Goal: Task Accomplishment & Management: Manage account settings

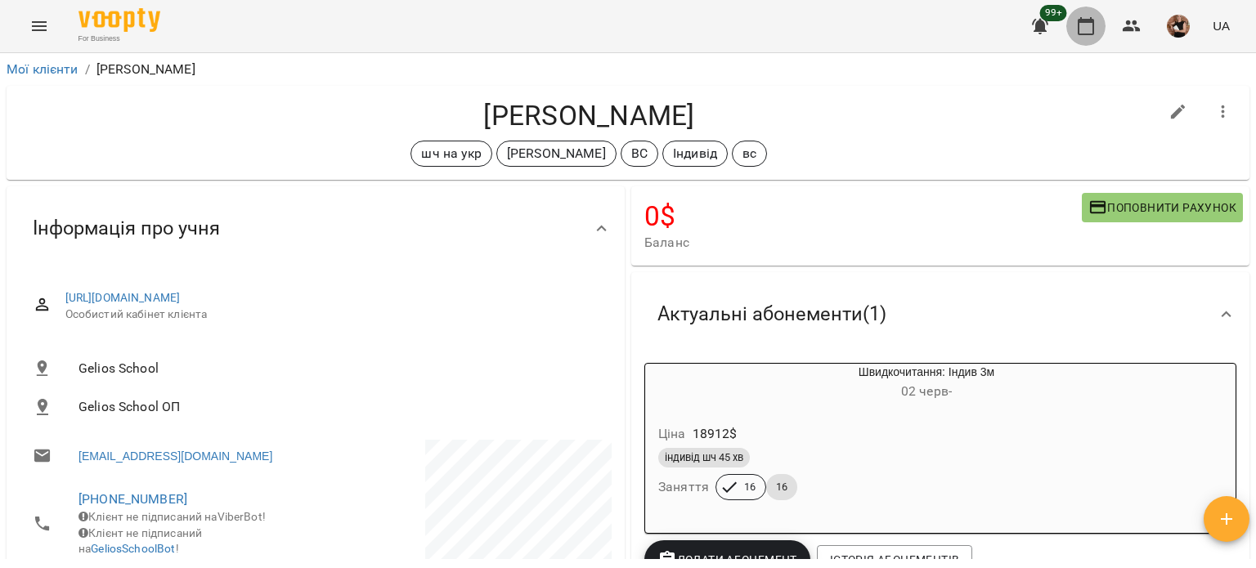
click at [1095, 25] on icon "button" at bounding box center [1086, 26] width 20 height 20
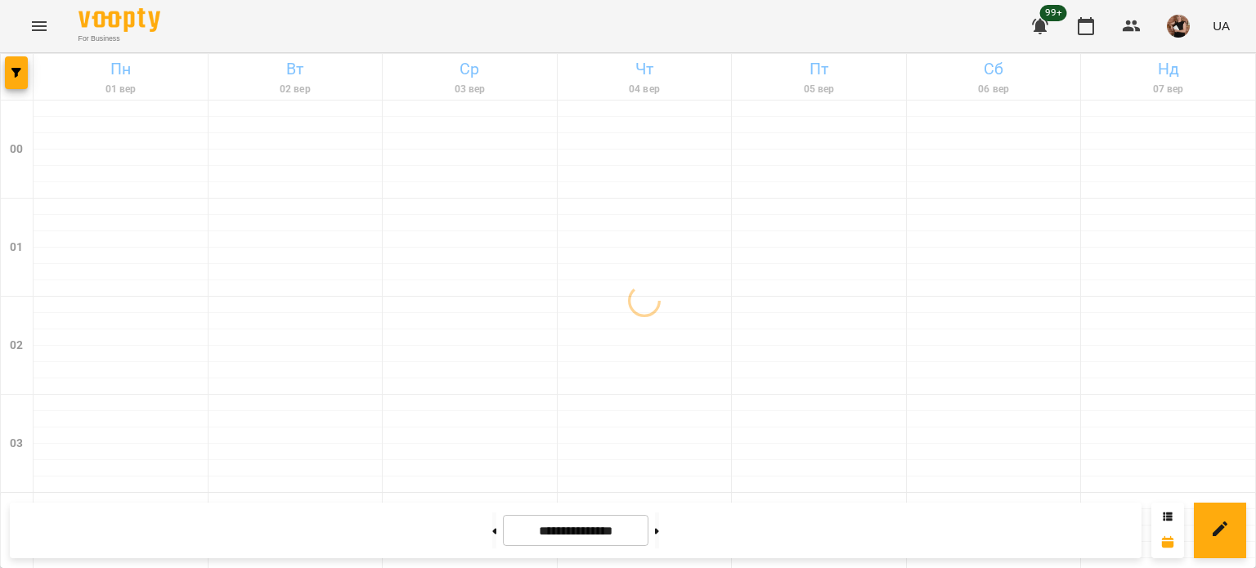
click at [42, 20] on icon "Menu" at bounding box center [39, 26] width 20 height 20
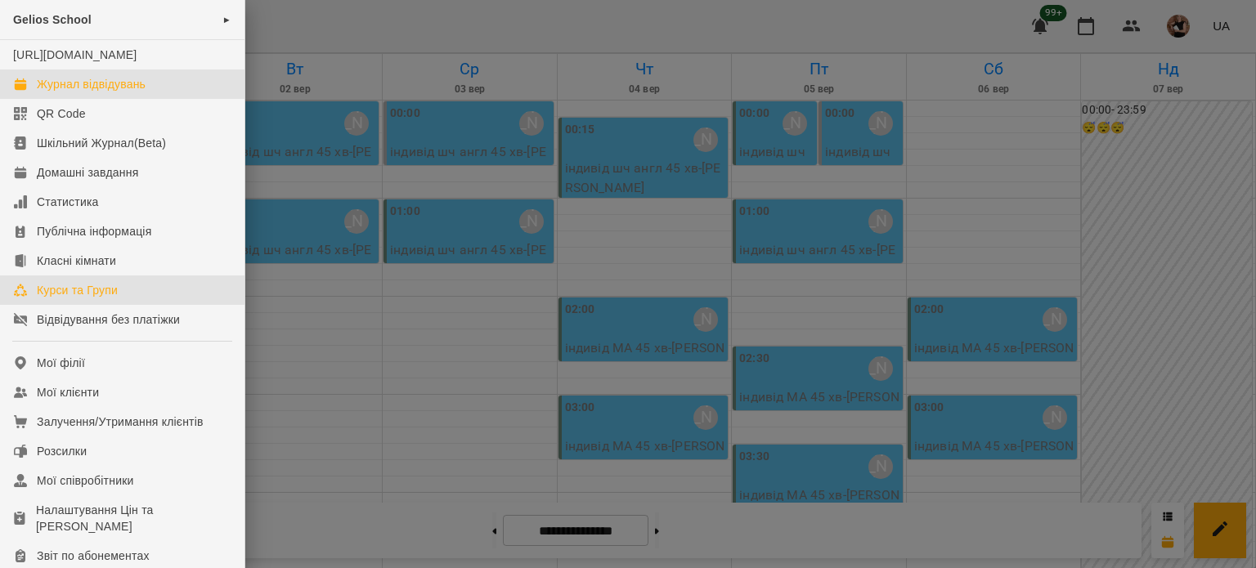
click at [102, 299] on div "Курси та Групи" at bounding box center [77, 290] width 81 height 16
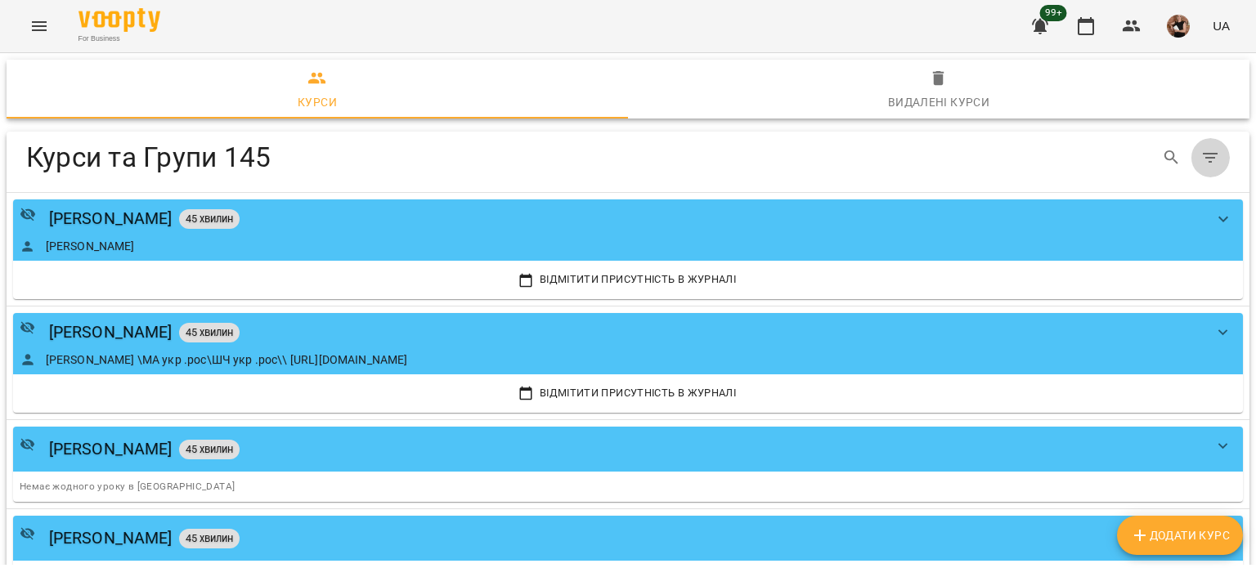
click at [1201, 153] on icon "Table Toolbar" at bounding box center [1211, 158] width 20 height 20
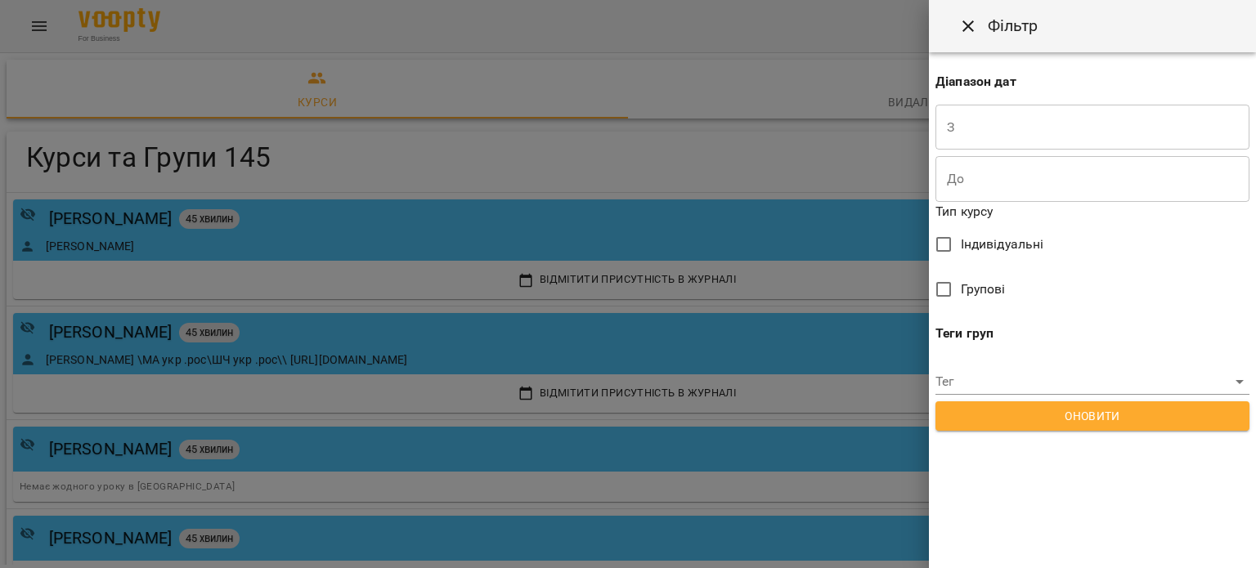
click at [620, 101] on div at bounding box center [628, 284] width 1256 height 568
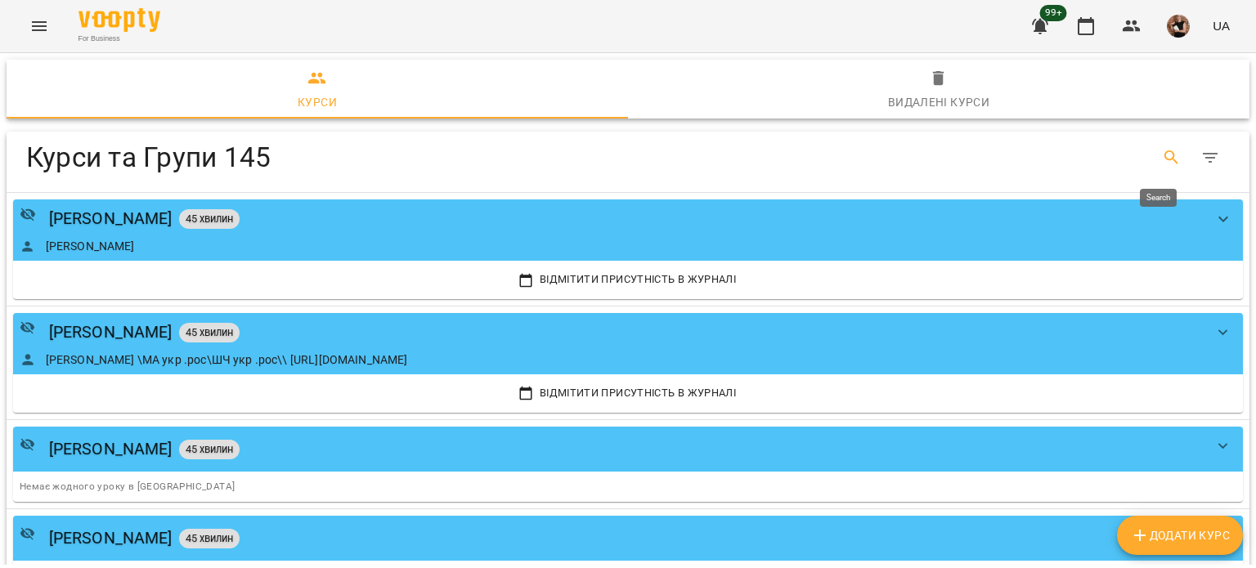
click at [1152, 150] on button "Search" at bounding box center [1171, 157] width 39 height 39
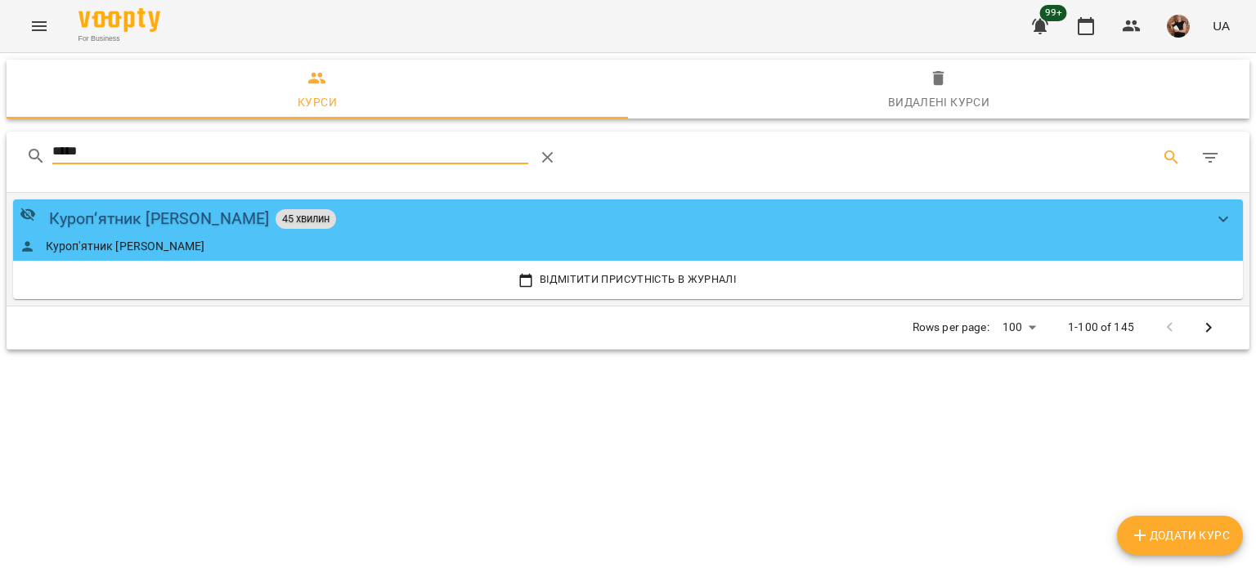
type input "*****"
click at [115, 230] on div "Куроп‘ятник [PERSON_NAME]" at bounding box center [159, 218] width 221 height 25
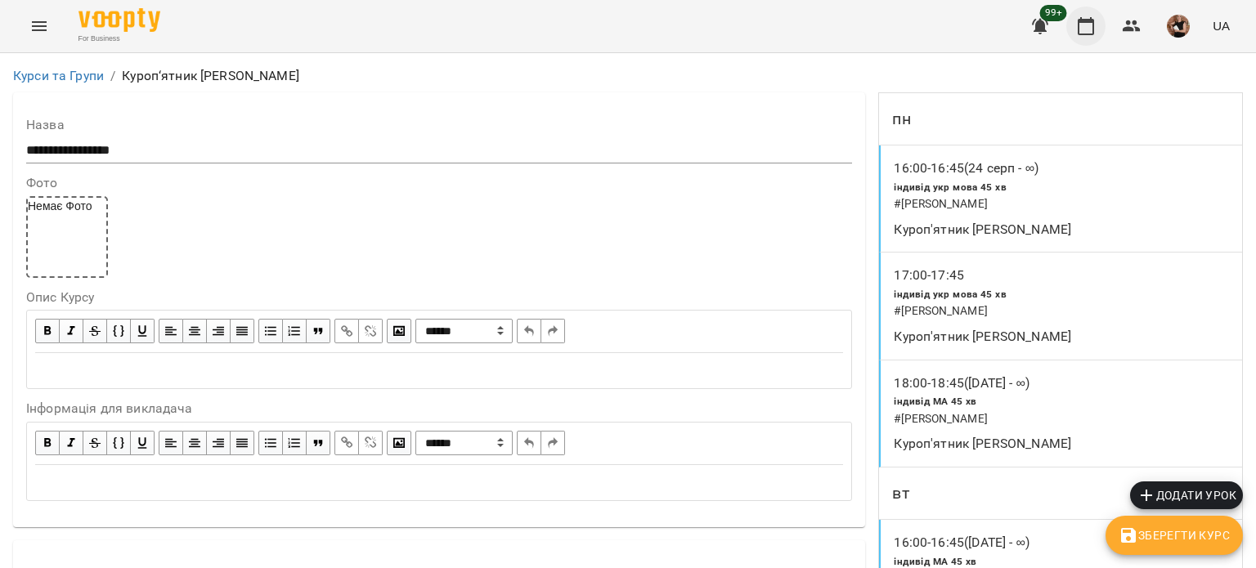
click at [1085, 29] on icon "button" at bounding box center [1086, 26] width 20 height 20
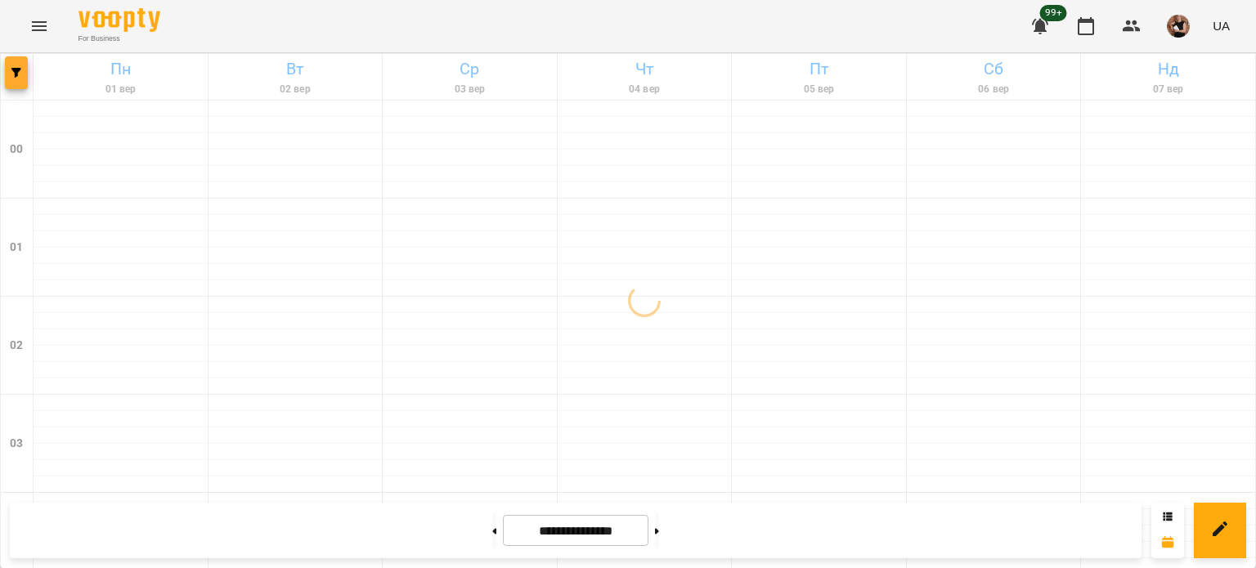
click at [26, 68] on span "button" at bounding box center [16, 73] width 23 height 10
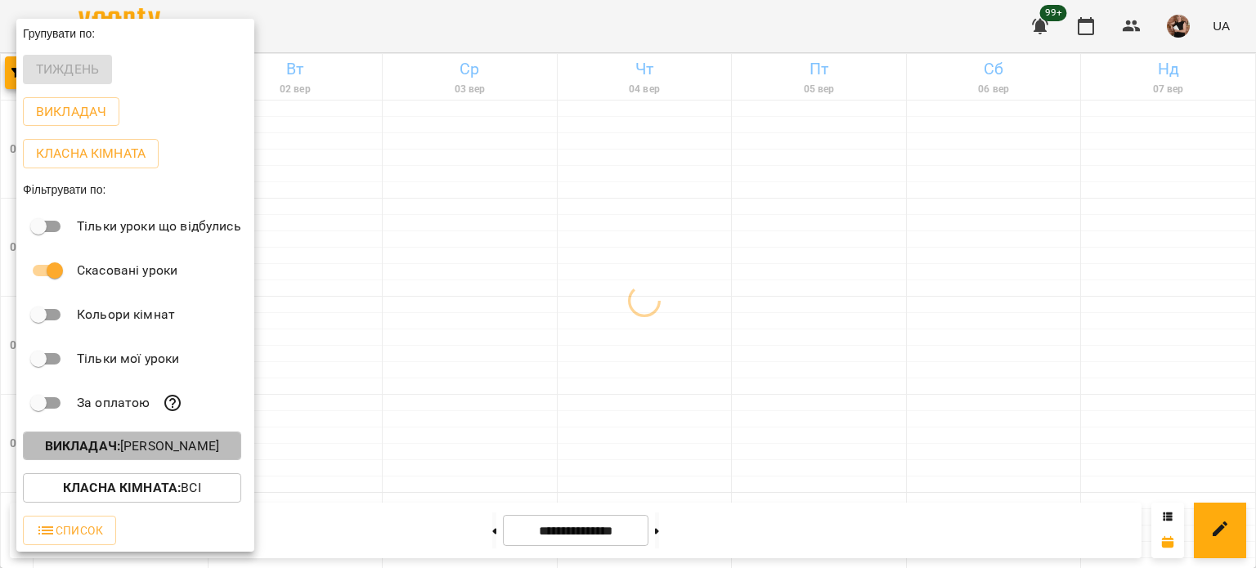
click at [153, 445] on p "Викладач : [PERSON_NAME]" at bounding box center [132, 447] width 174 height 20
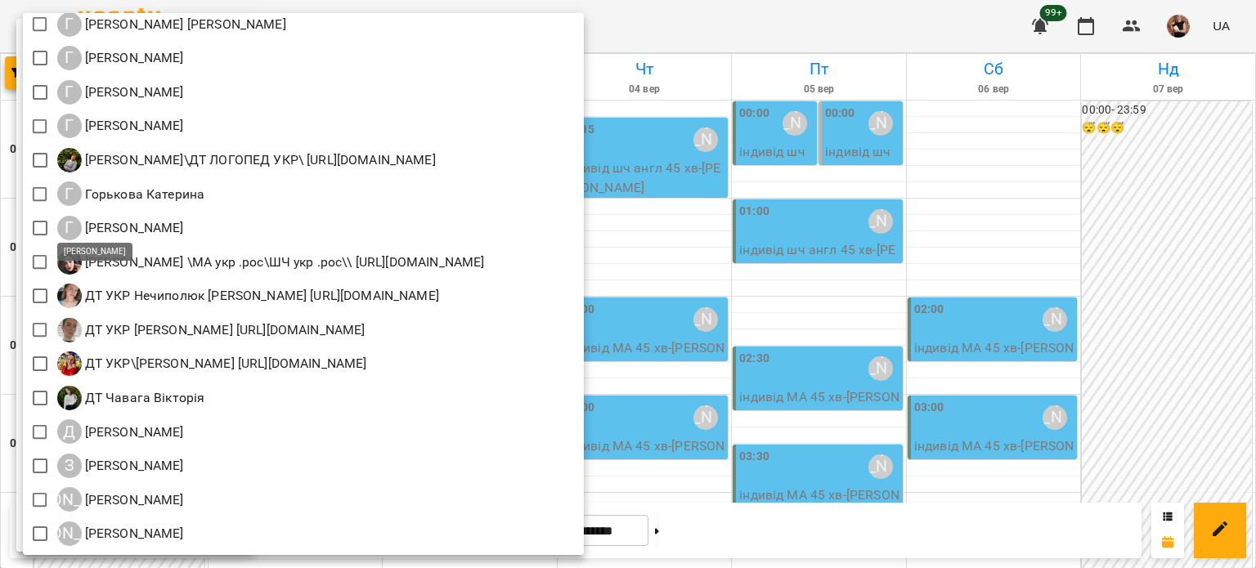
scroll to position [981, 0]
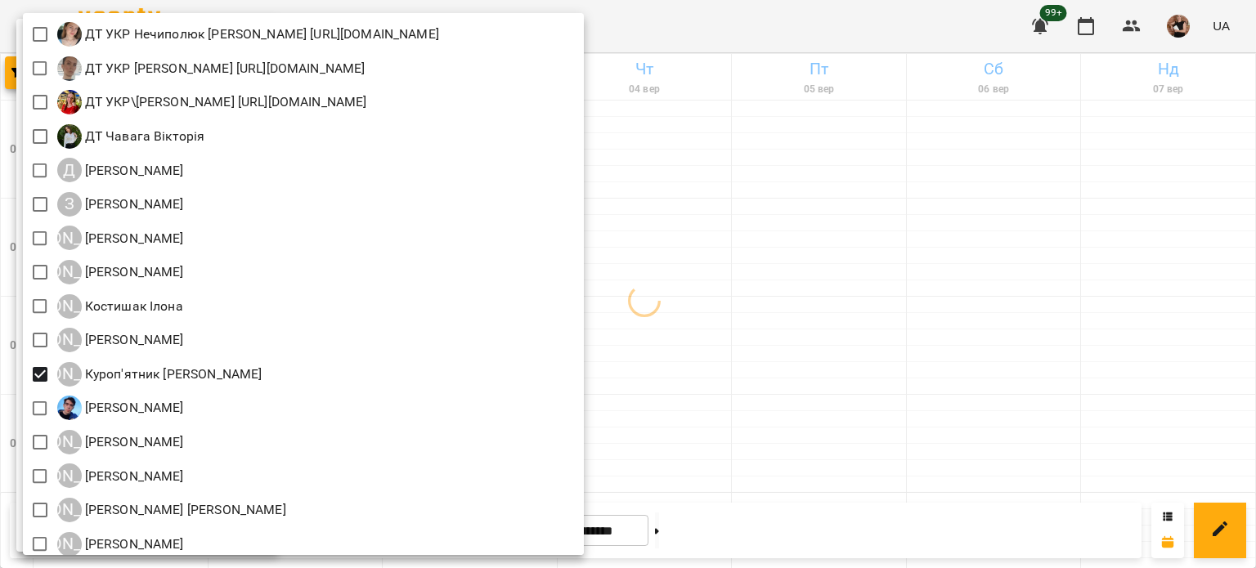
click at [811, 281] on div at bounding box center [628, 284] width 1256 height 568
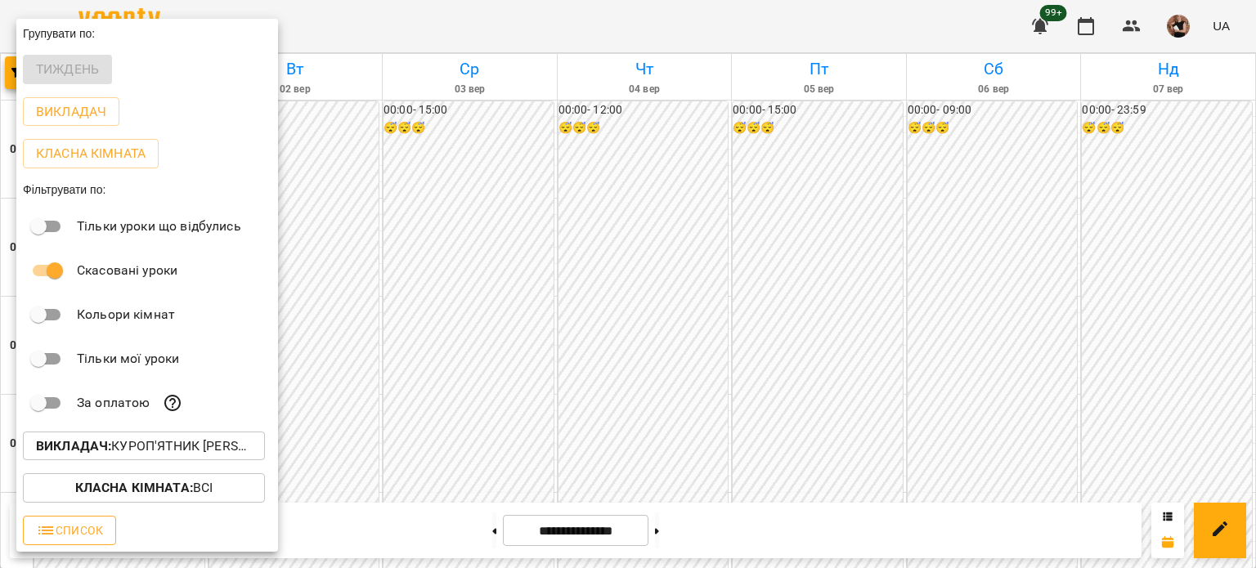
click at [48, 528] on icon "button" at bounding box center [46, 531] width 20 height 20
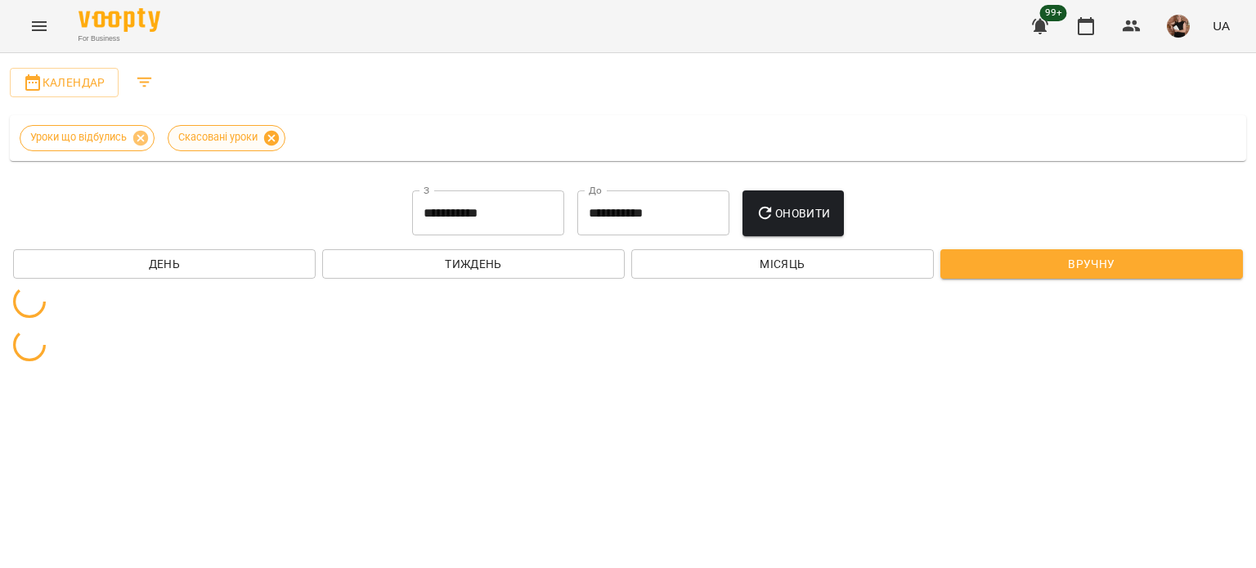
click at [275, 140] on icon at bounding box center [271, 137] width 15 height 15
click at [499, 218] on input "**********" at bounding box center [488, 214] width 152 height 46
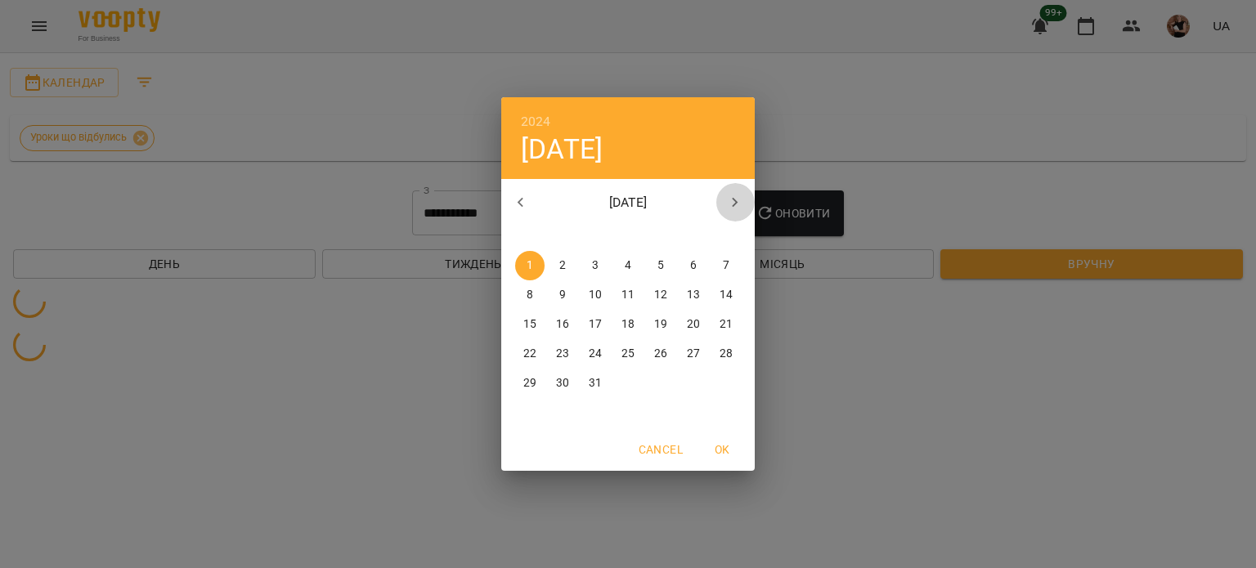
click at [723, 201] on button "button" at bounding box center [735, 202] width 39 height 39
click at [724, 202] on button "button" at bounding box center [735, 202] width 39 height 39
click at [565, 294] on span "5" at bounding box center [562, 295] width 29 height 16
type input "**********"
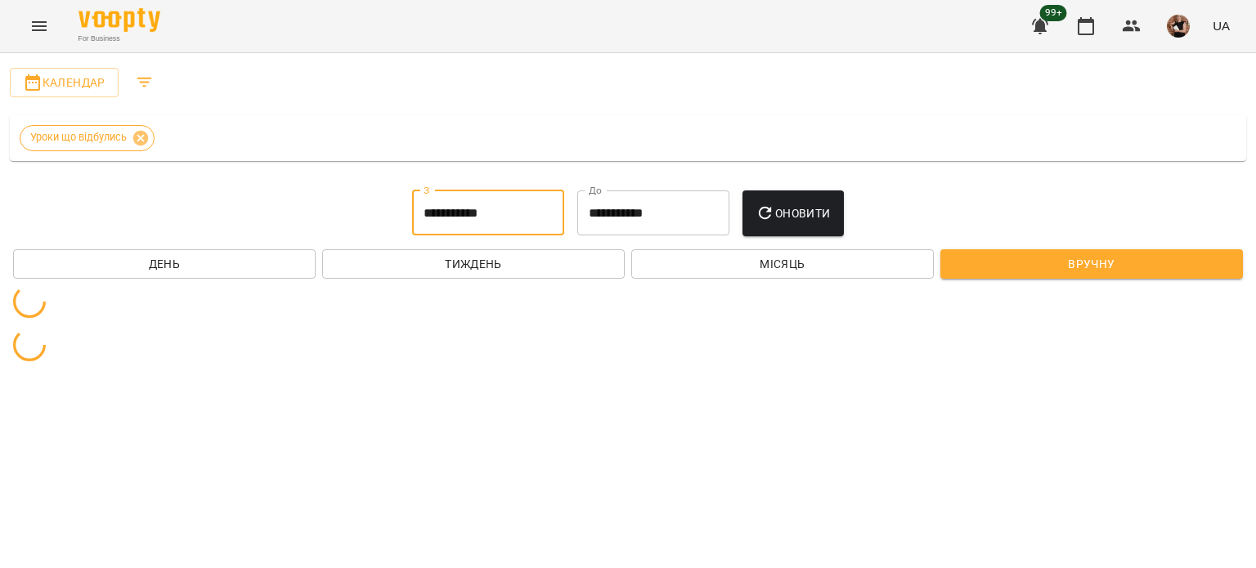
click at [669, 219] on input "**********" at bounding box center [653, 214] width 152 height 46
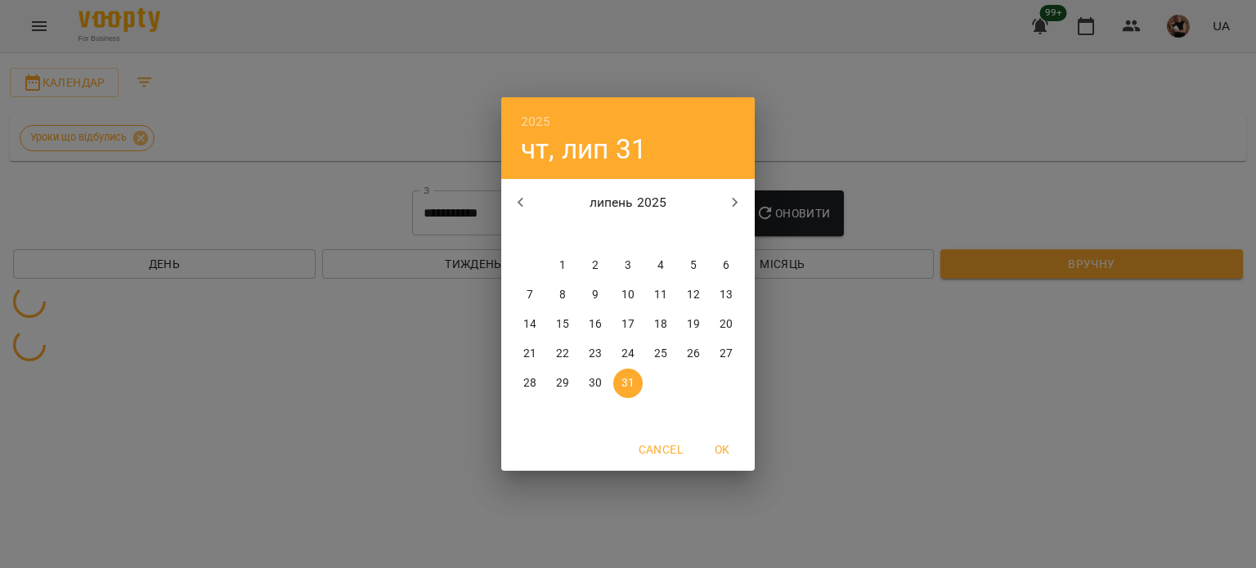
click at [745, 200] on button "button" at bounding box center [735, 202] width 39 height 39
click at [564, 354] on p "19" at bounding box center [562, 354] width 13 height 16
type input "**********"
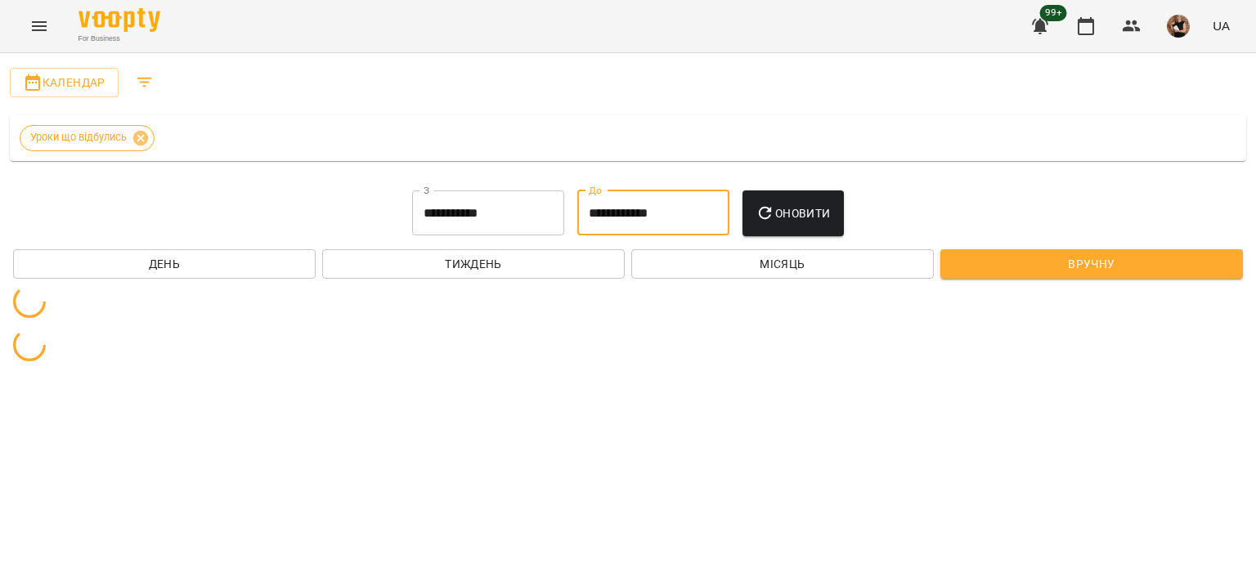
click at [146, 76] on icon "Filters" at bounding box center [145, 83] width 20 height 20
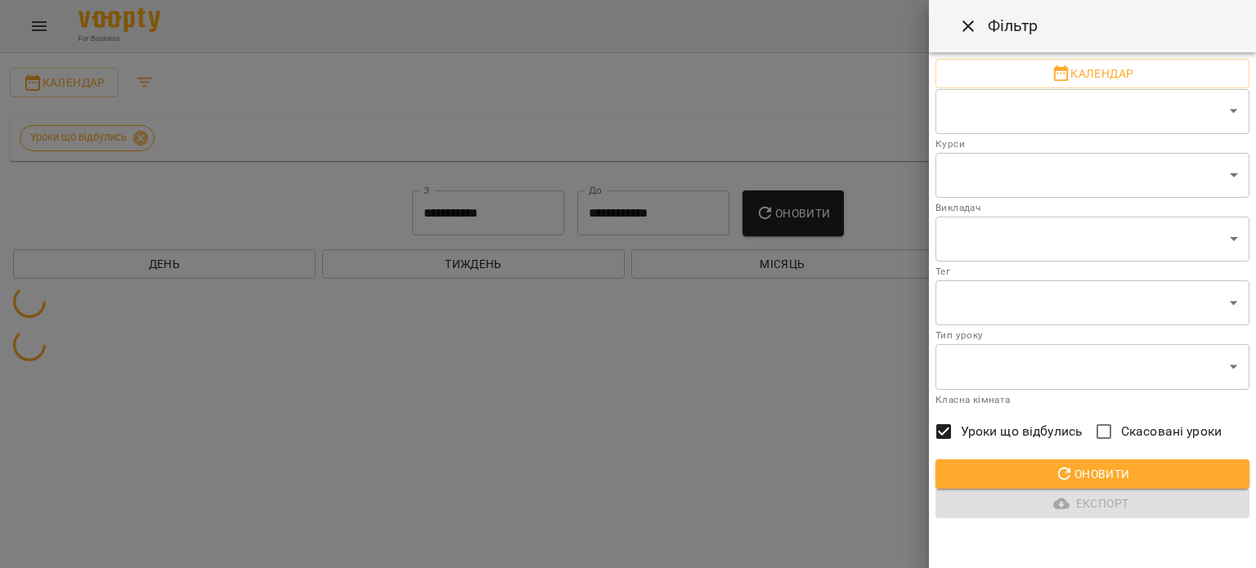
click at [1008, 241] on body "**********" at bounding box center [628, 189] width 1256 height 379
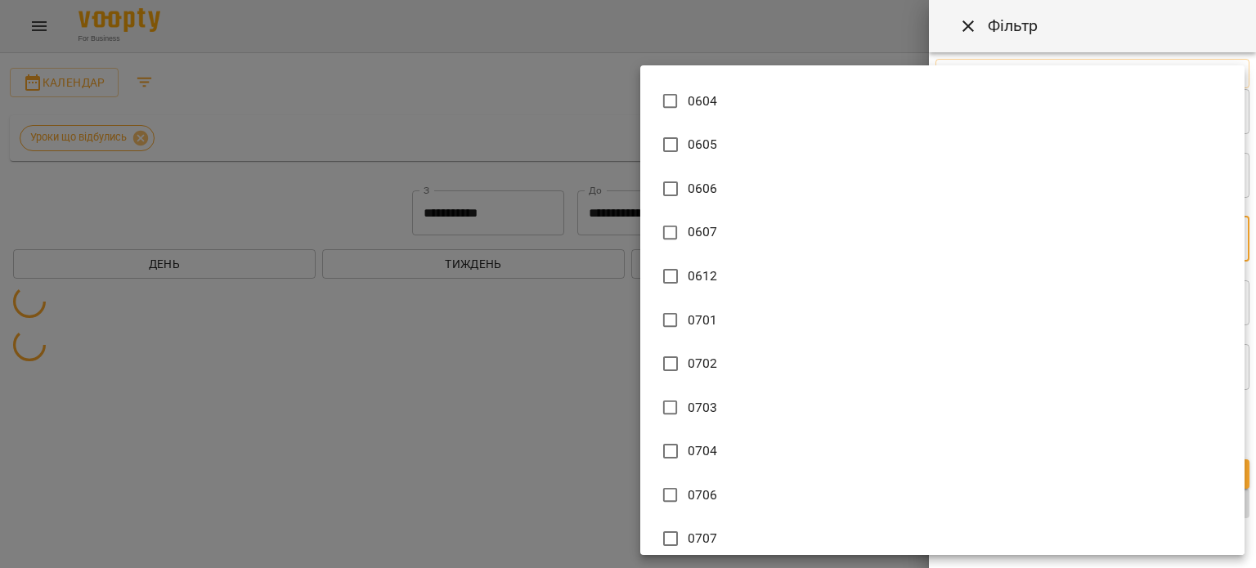
scroll to position [2699, 0]
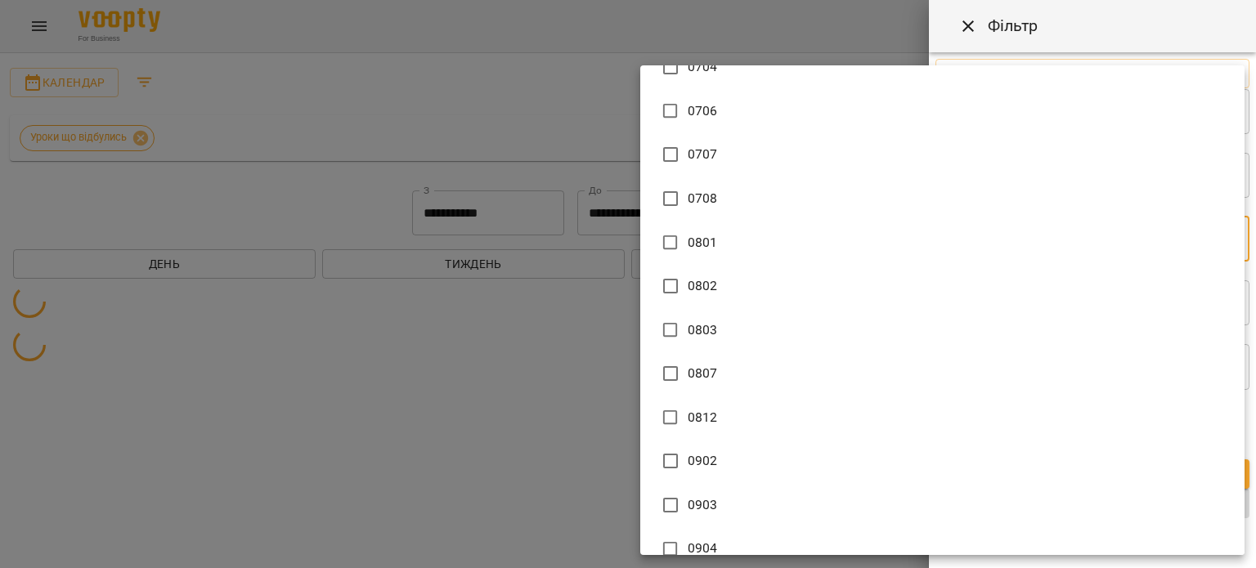
click at [519, 425] on div at bounding box center [628, 284] width 1256 height 568
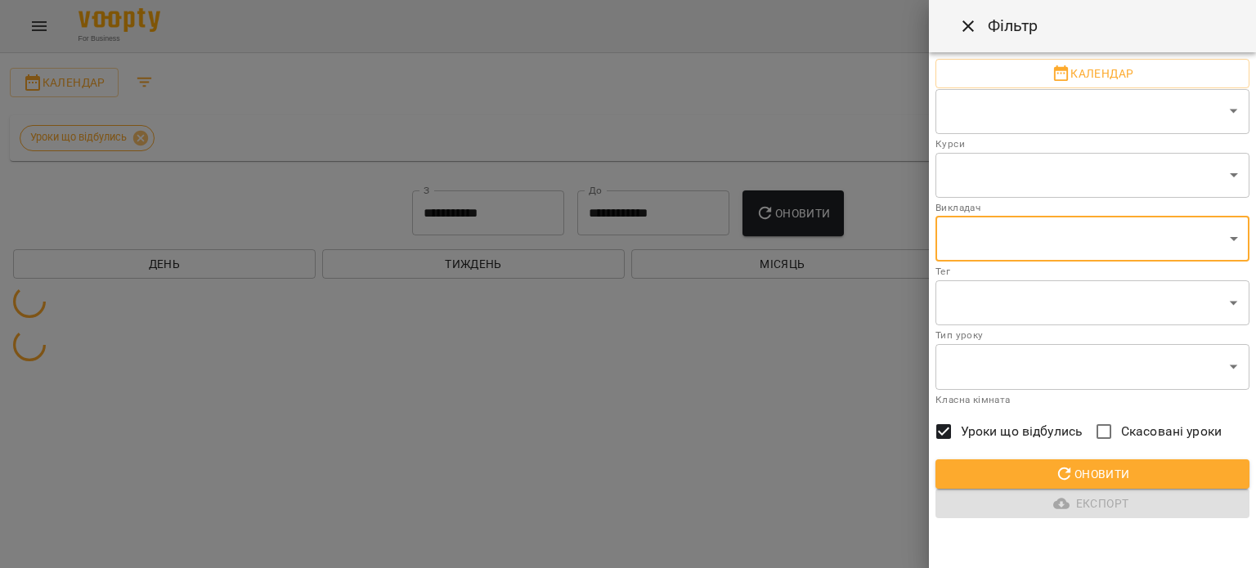
click at [1057, 303] on body "**********" at bounding box center [628, 189] width 1256 height 379
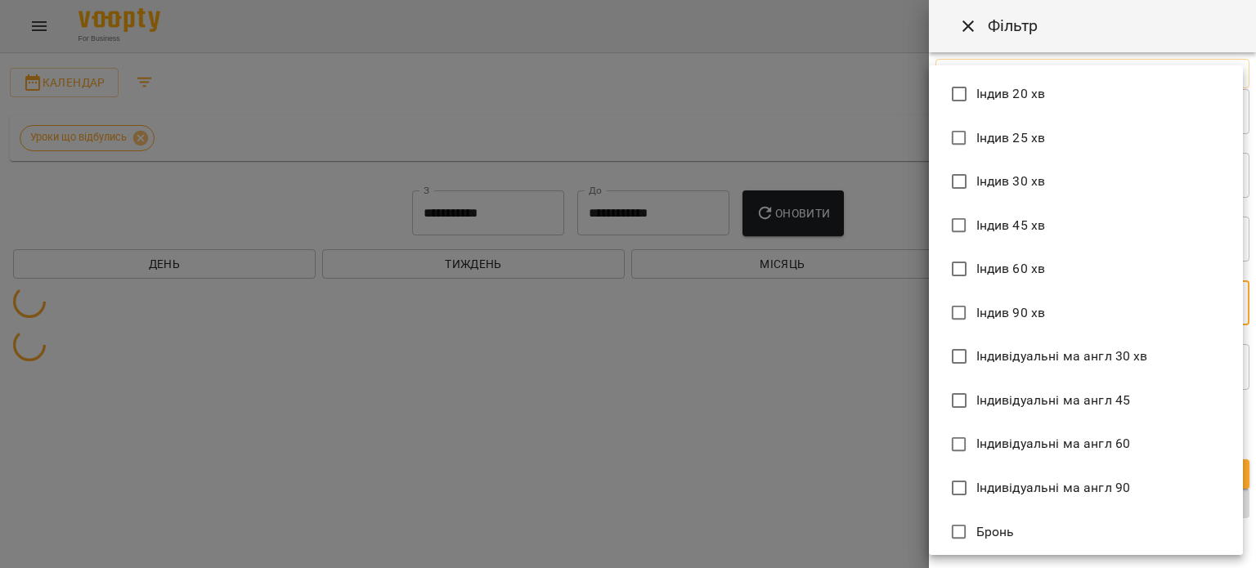
click at [877, 392] on div at bounding box center [628, 284] width 1256 height 568
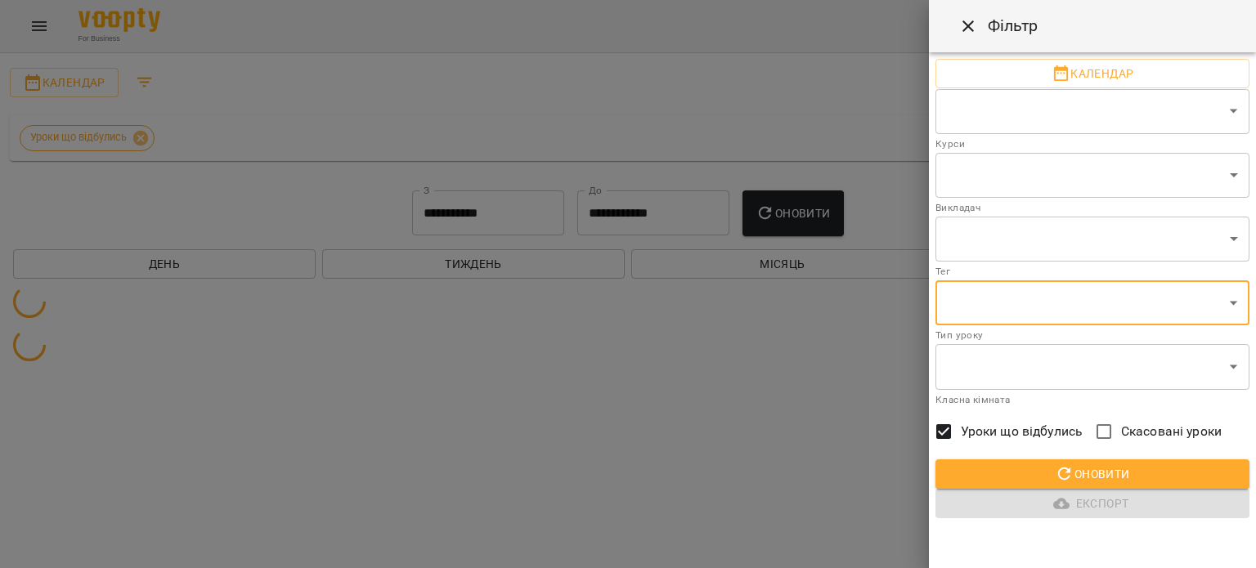
click at [1058, 379] on body "**********" at bounding box center [628, 189] width 1256 height 379
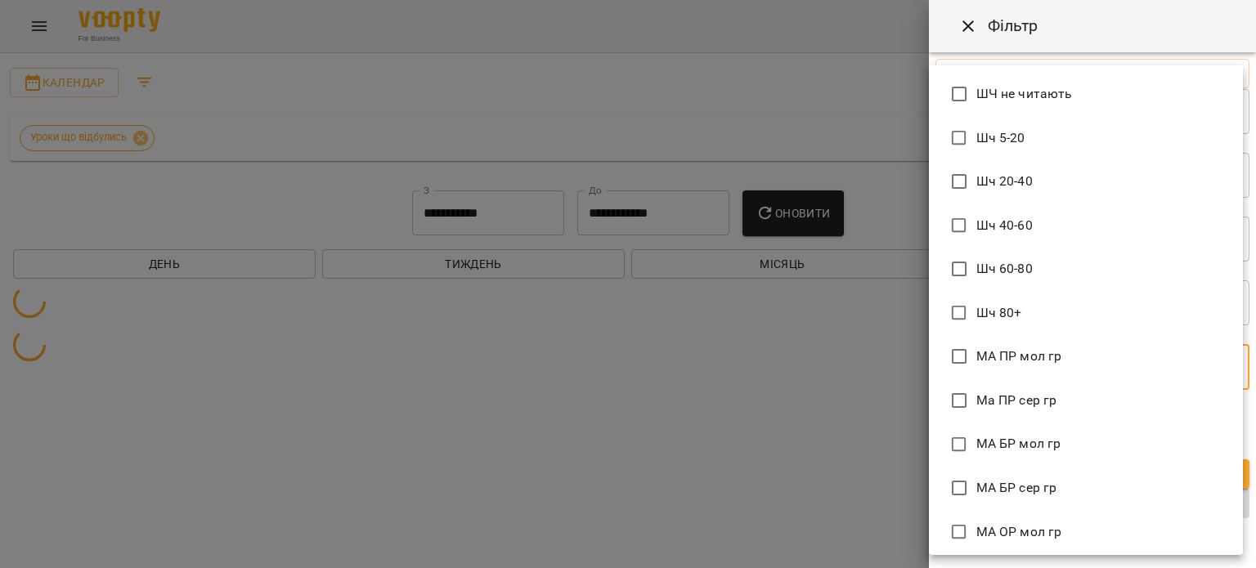
click at [713, 446] on div at bounding box center [628, 284] width 1256 height 568
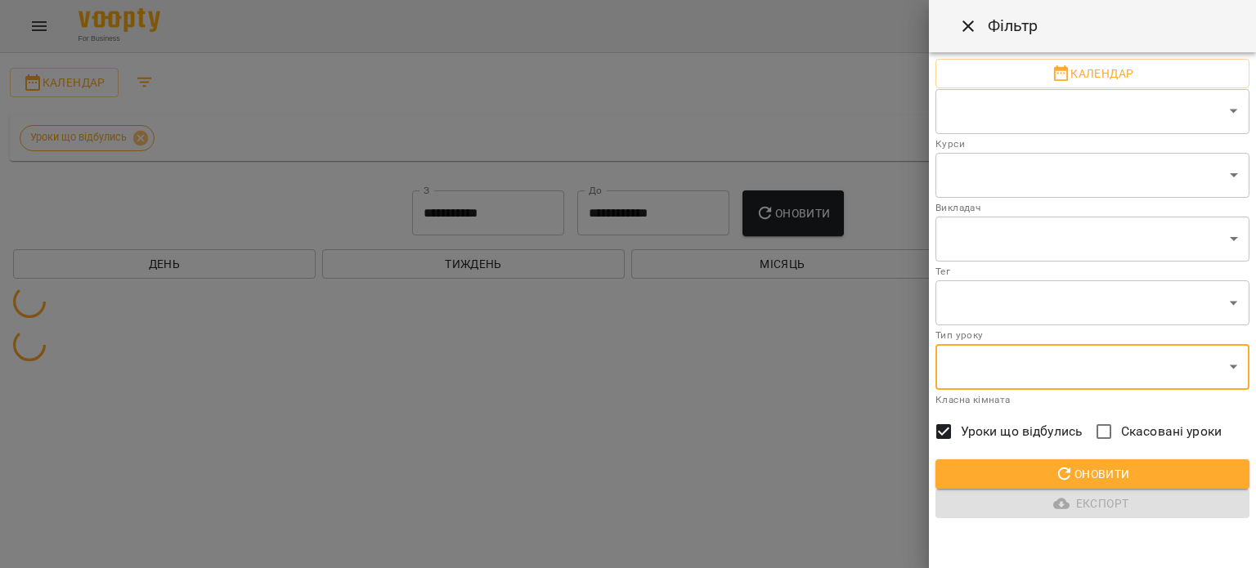
click at [978, 242] on body "**********" at bounding box center [628, 189] width 1256 height 379
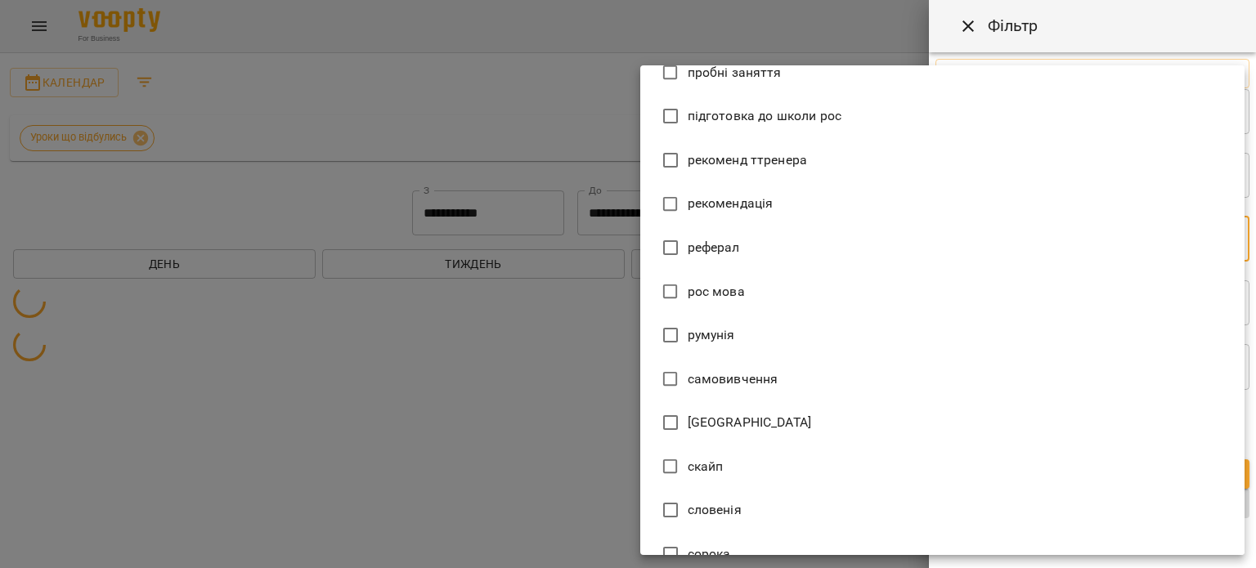
scroll to position [22679, 0]
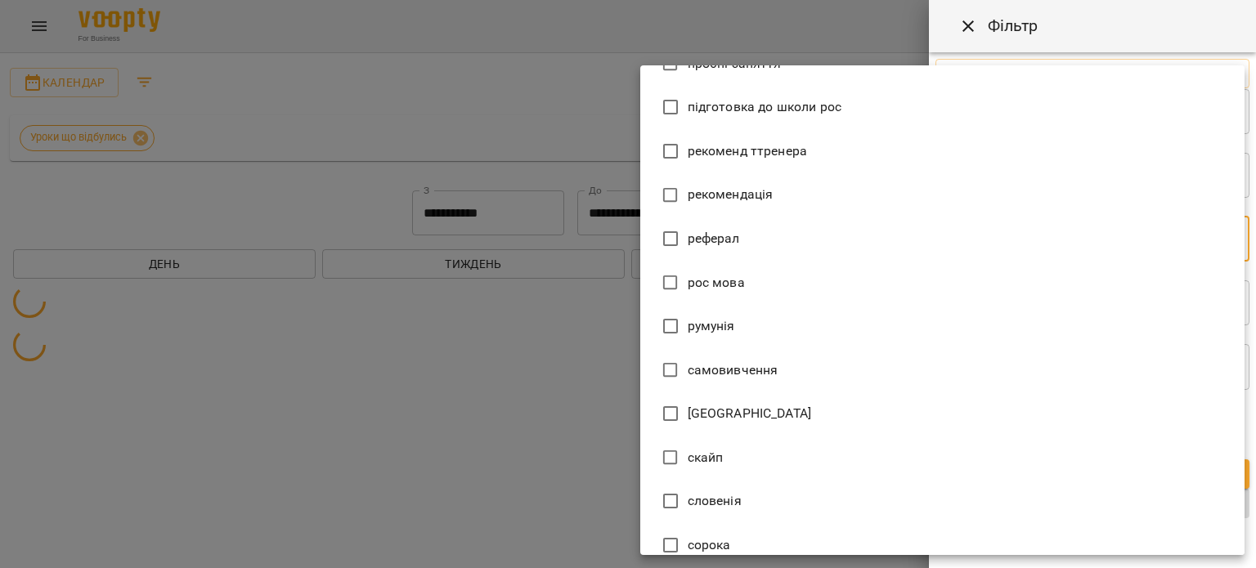
click at [504, 415] on div at bounding box center [628, 284] width 1256 height 568
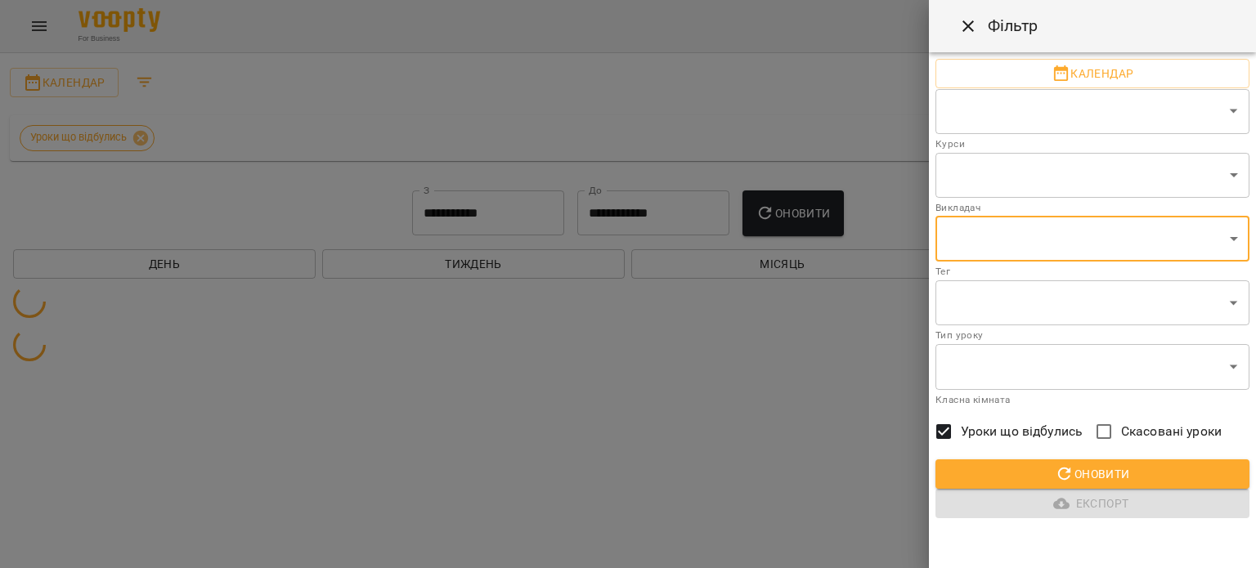
click at [1026, 119] on body "**********" at bounding box center [628, 189] width 1256 height 379
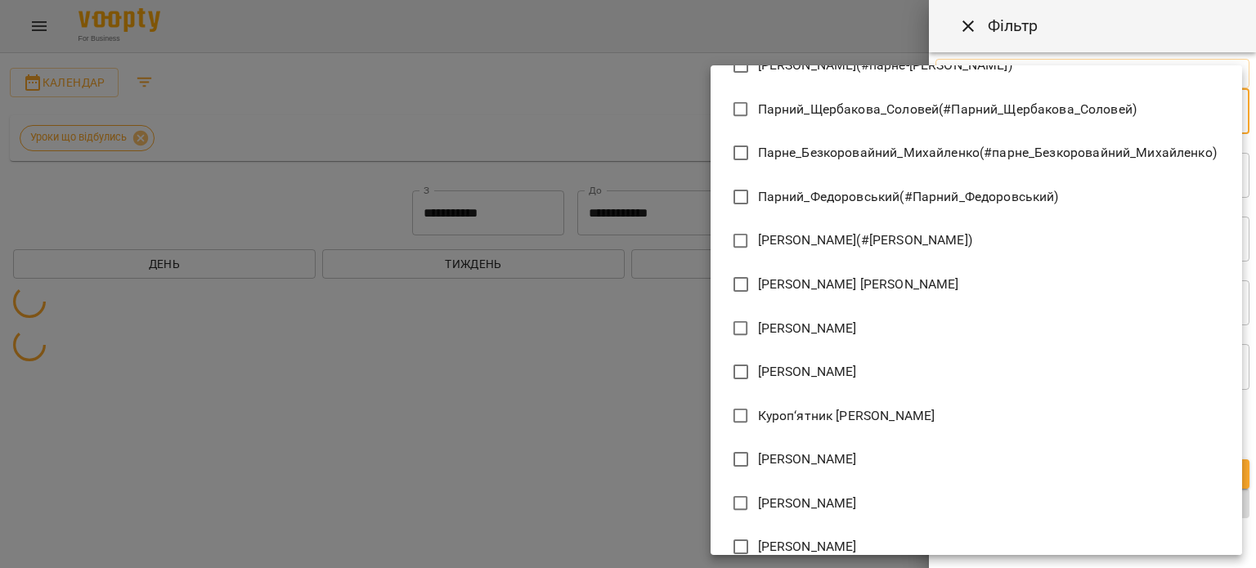
scroll to position [4416, 0]
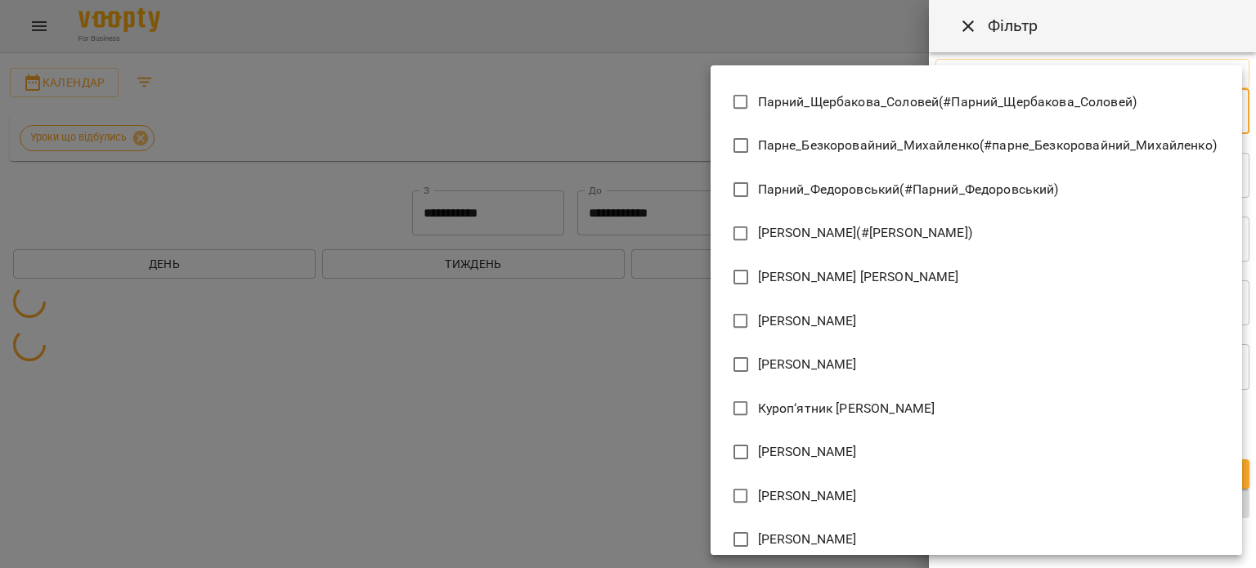
type input "**********"
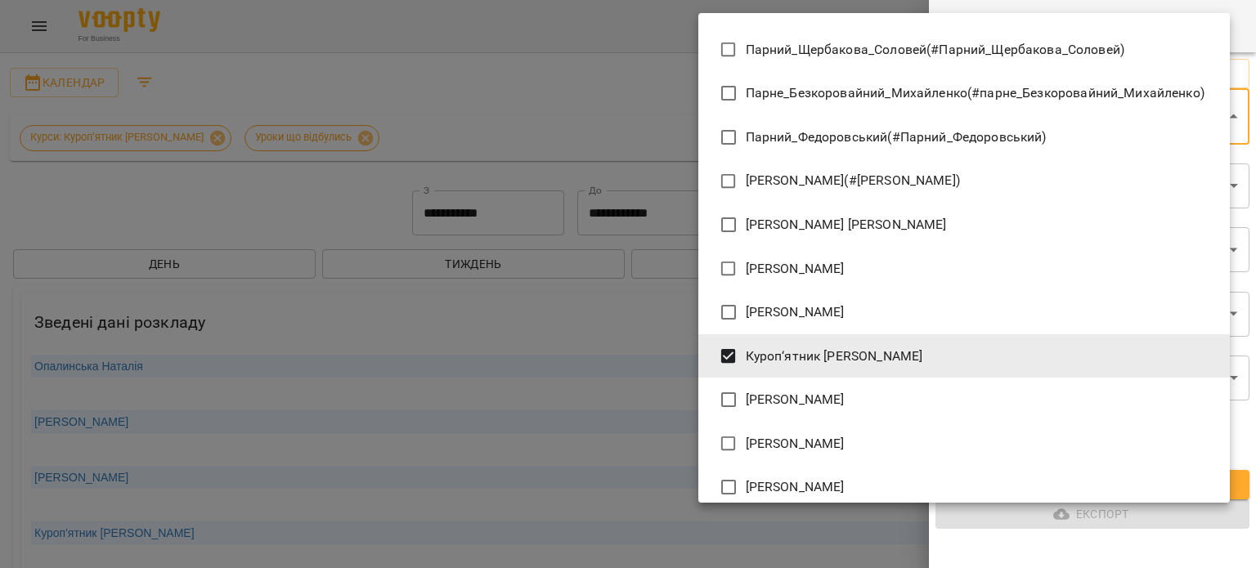
click at [493, 341] on div at bounding box center [628, 284] width 1256 height 568
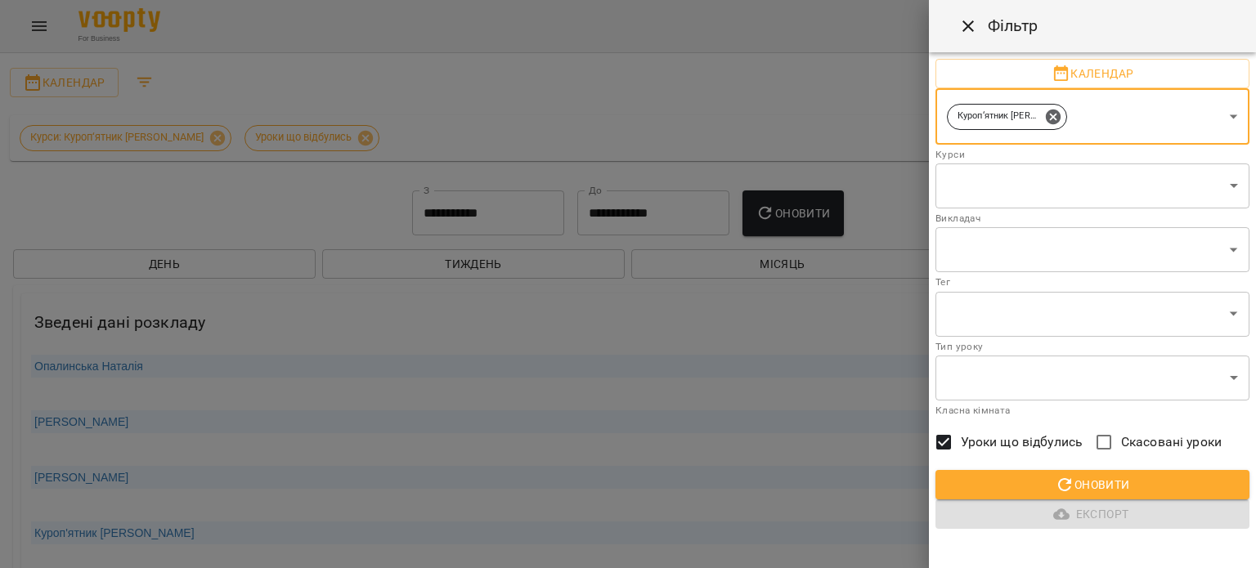
click at [1158, 487] on span "Оновити" at bounding box center [1093, 485] width 288 height 20
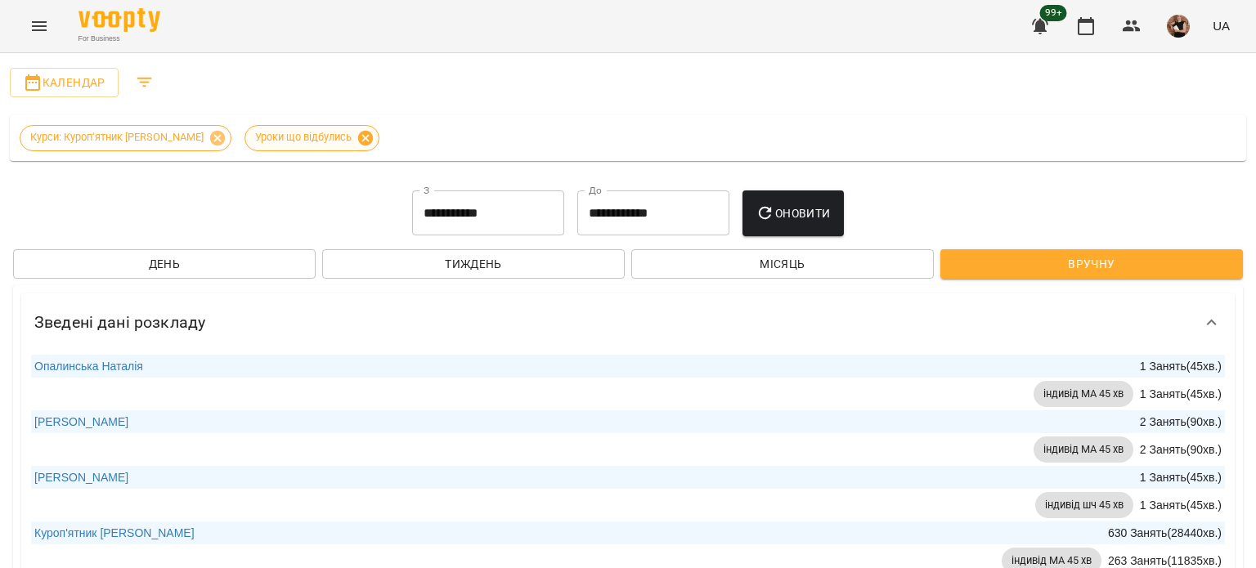
click at [357, 142] on icon at bounding box center [366, 138] width 18 height 18
click at [796, 223] on button "Оновити" at bounding box center [793, 214] width 101 height 46
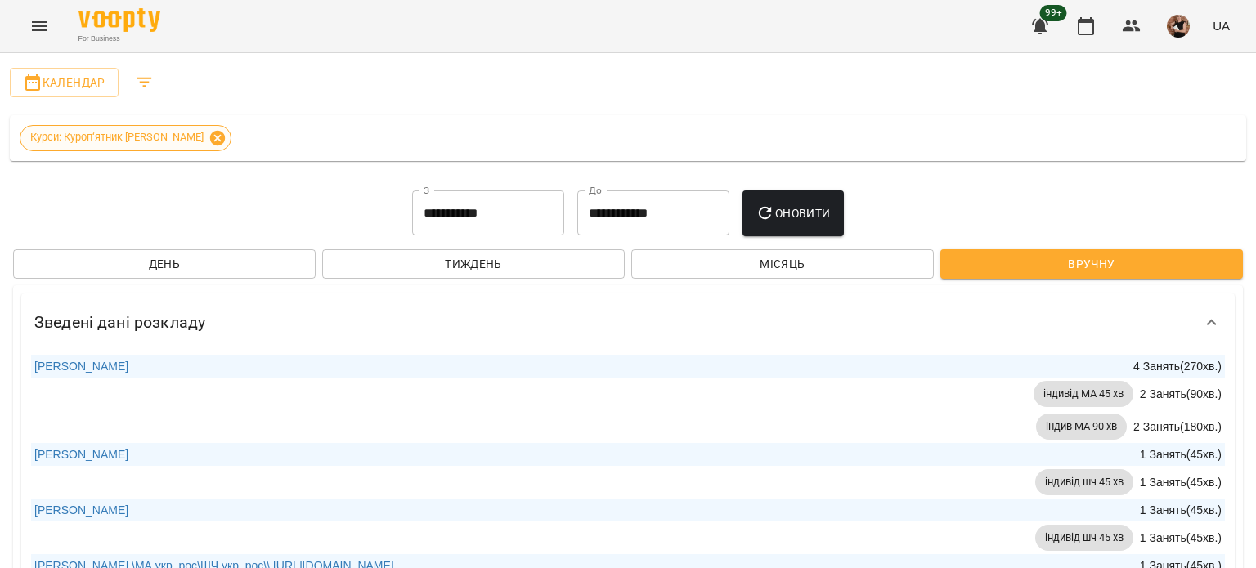
click at [209, 136] on icon at bounding box center [218, 138] width 18 height 18
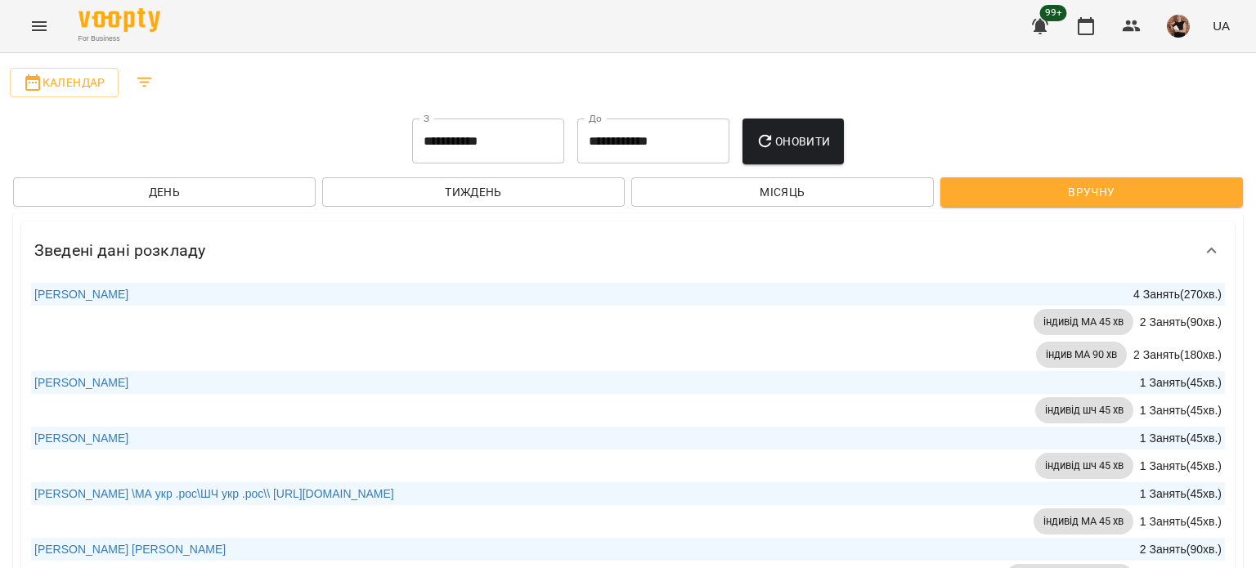
scroll to position [0, 0]
click at [1203, 249] on icon at bounding box center [1212, 251] width 20 height 20
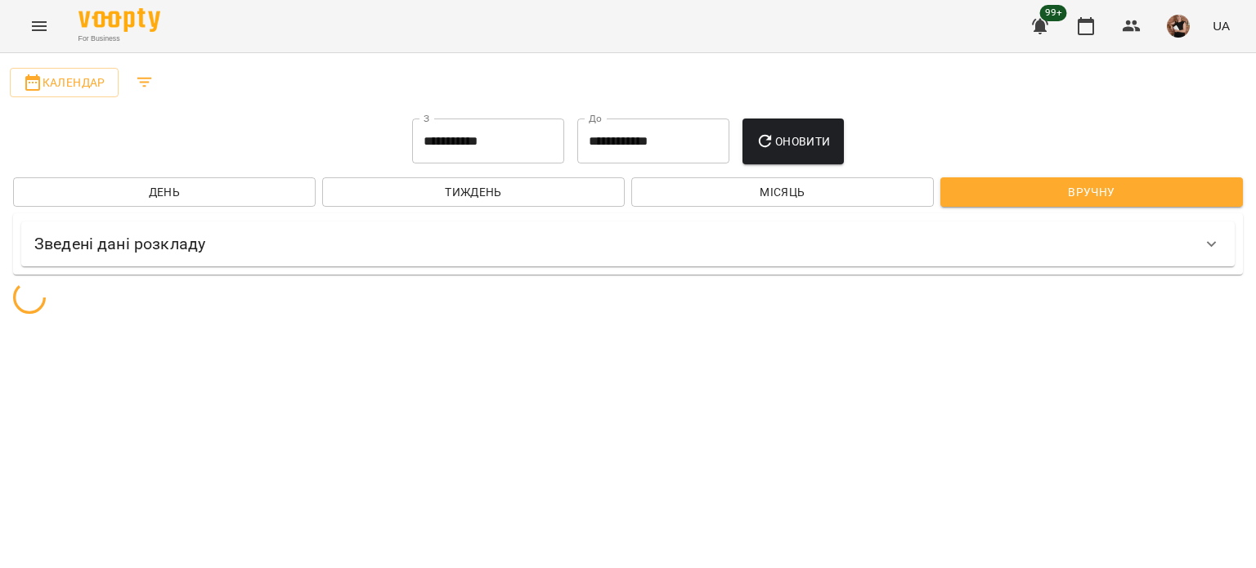
click at [1211, 237] on icon at bounding box center [1212, 245] width 20 height 20
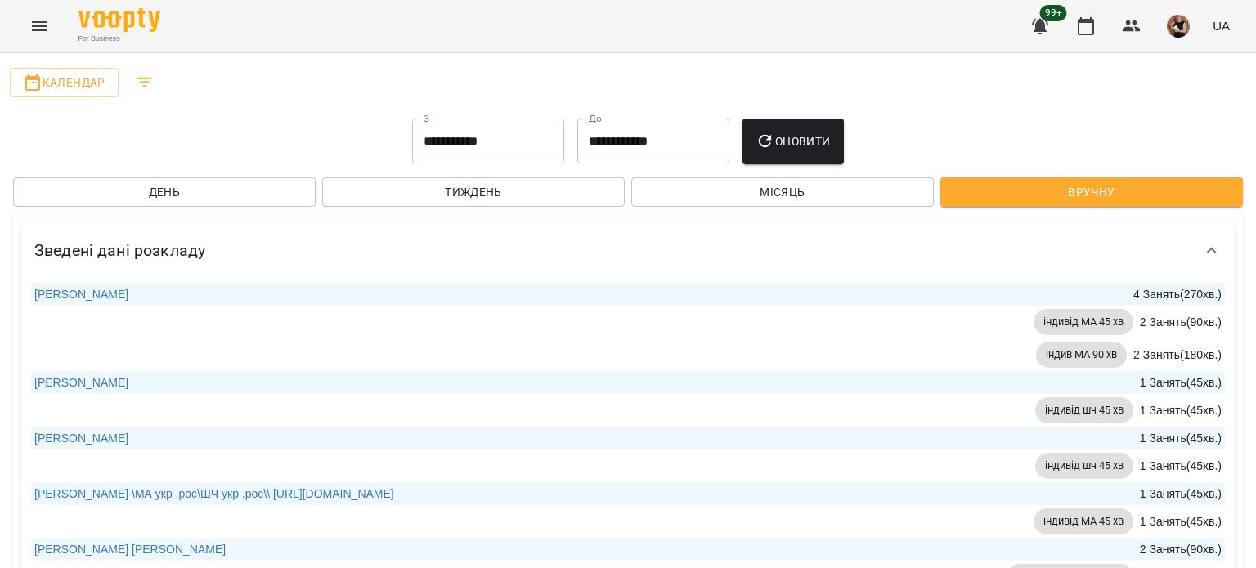
scroll to position [1390, 0]
drag, startPoint x: 1248, startPoint y: 227, endPoint x: 1231, endPoint y: 431, distance: 204.4
click at [1255, 454] on div at bounding box center [1248, 284] width 16 height 568
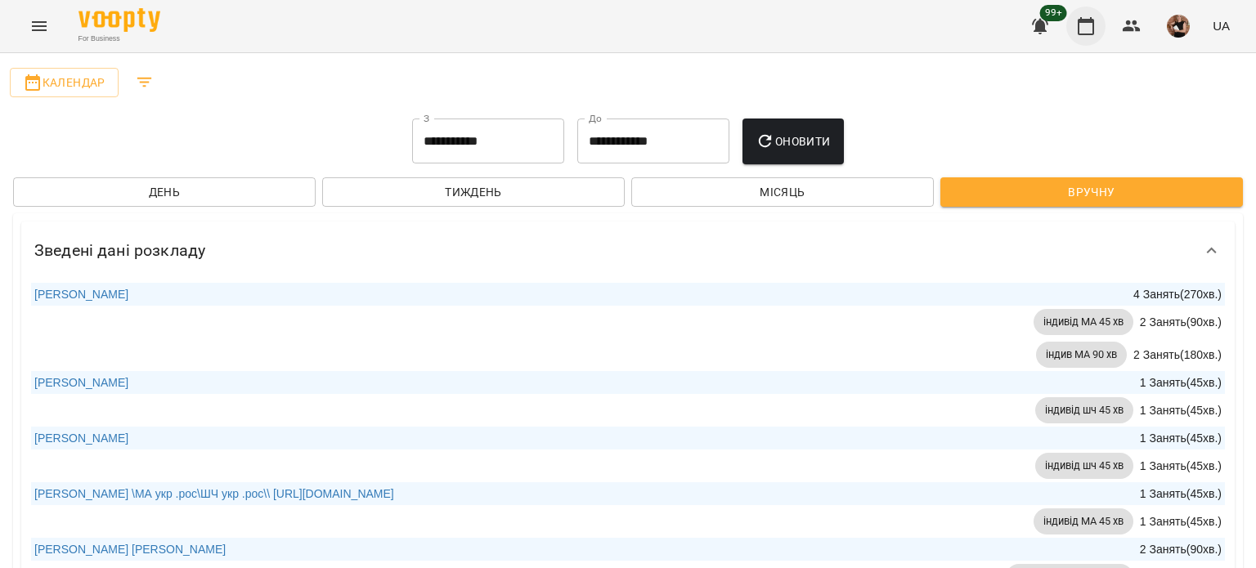
click at [1083, 32] on icon "button" at bounding box center [1086, 26] width 20 height 20
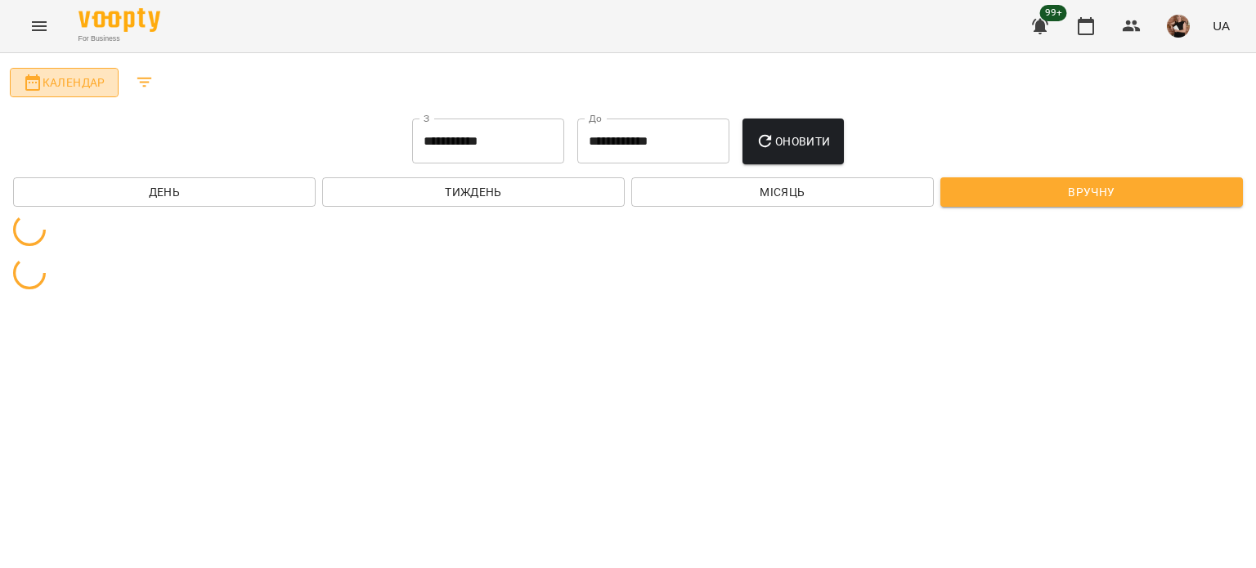
click at [32, 78] on icon "button" at bounding box center [32, 82] width 15 height 16
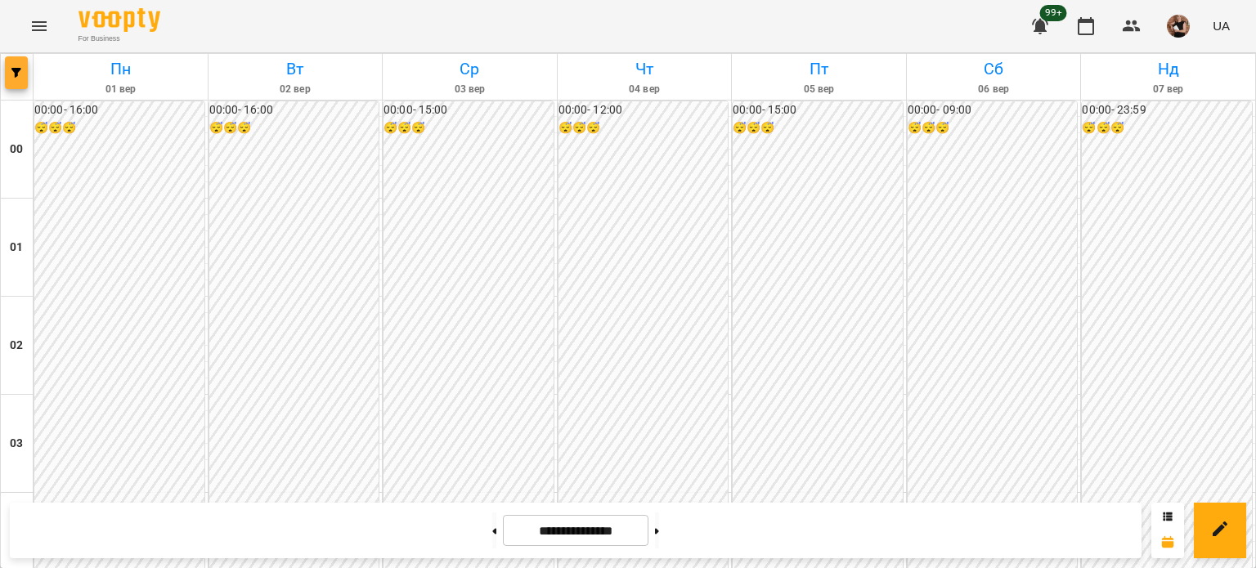
click at [10, 78] on button "button" at bounding box center [16, 72] width 23 height 33
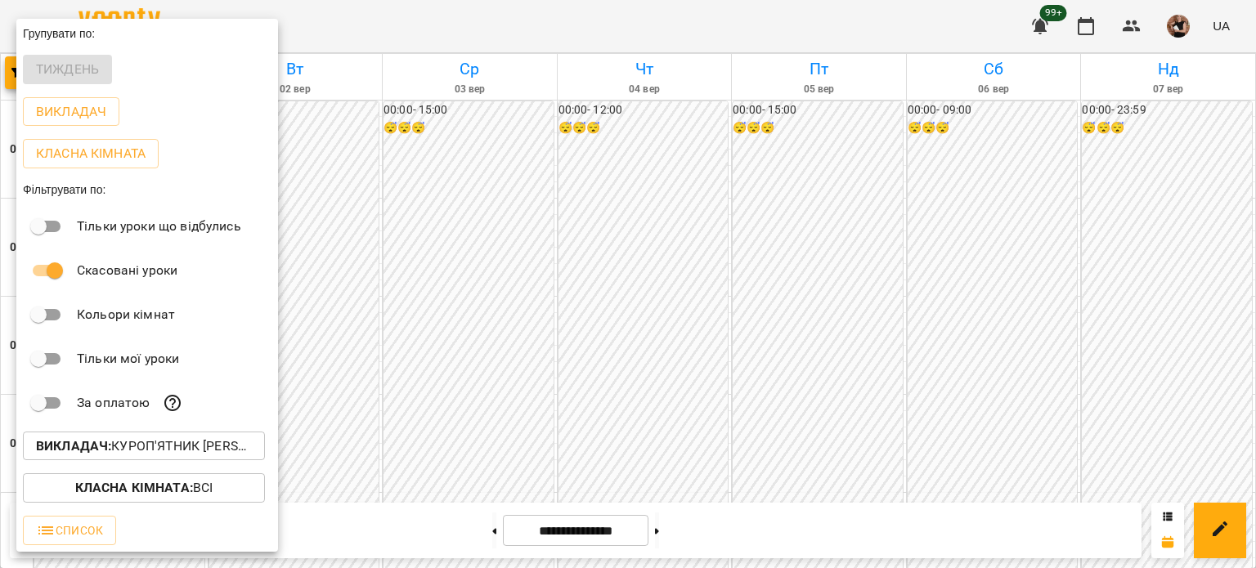
click at [80, 451] on b "Викладач :" at bounding box center [73, 446] width 75 height 16
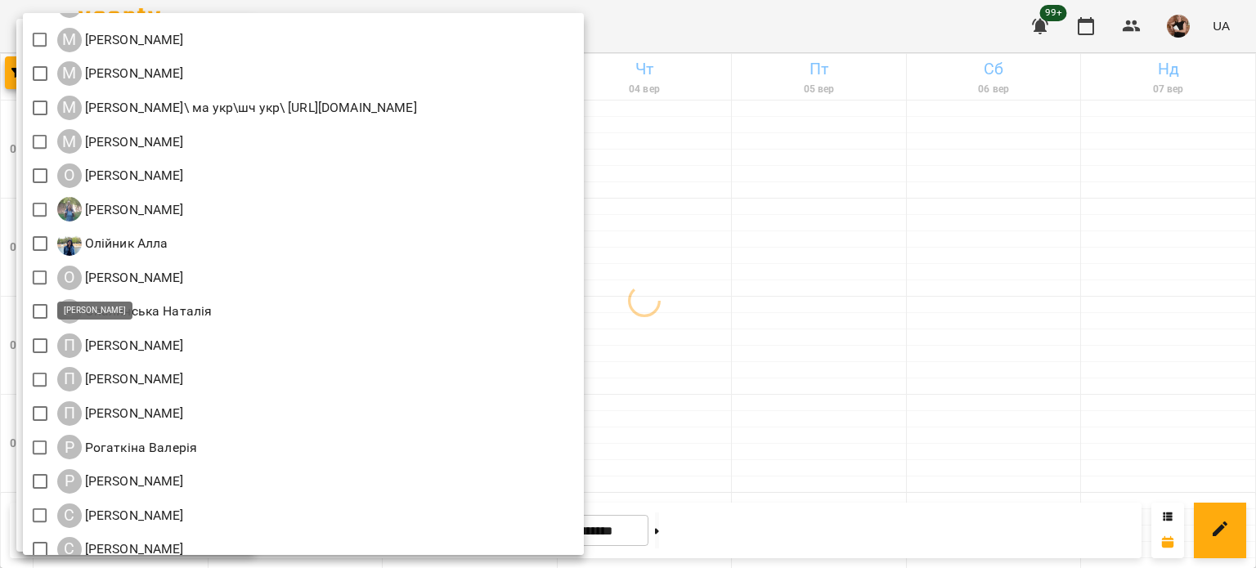
scroll to position [1840, 0]
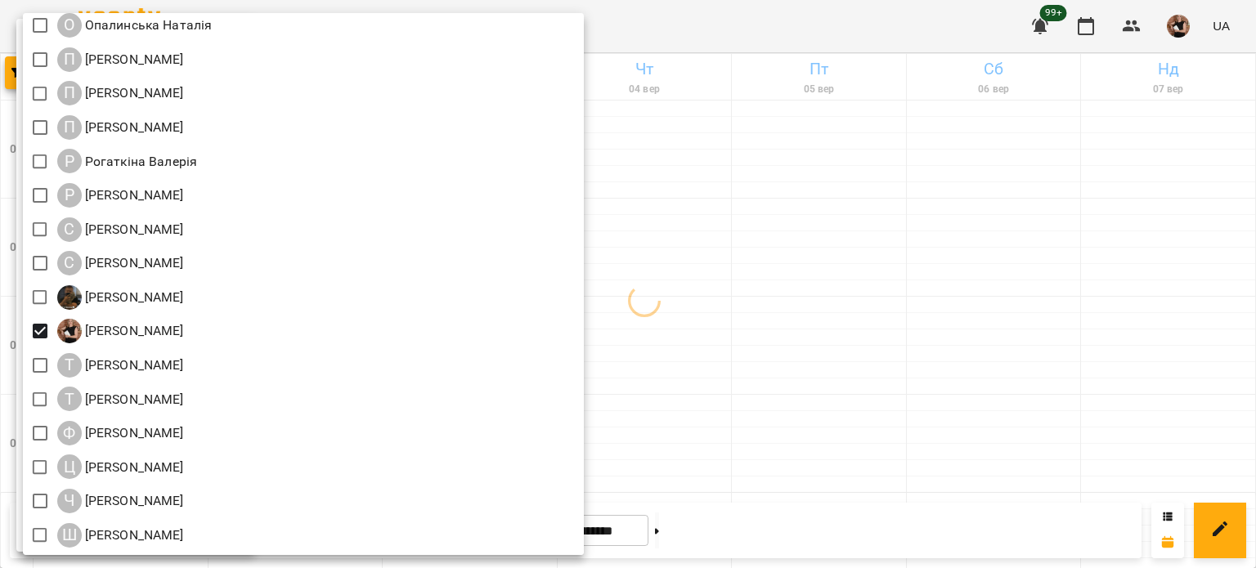
click at [978, 376] on div at bounding box center [628, 284] width 1256 height 568
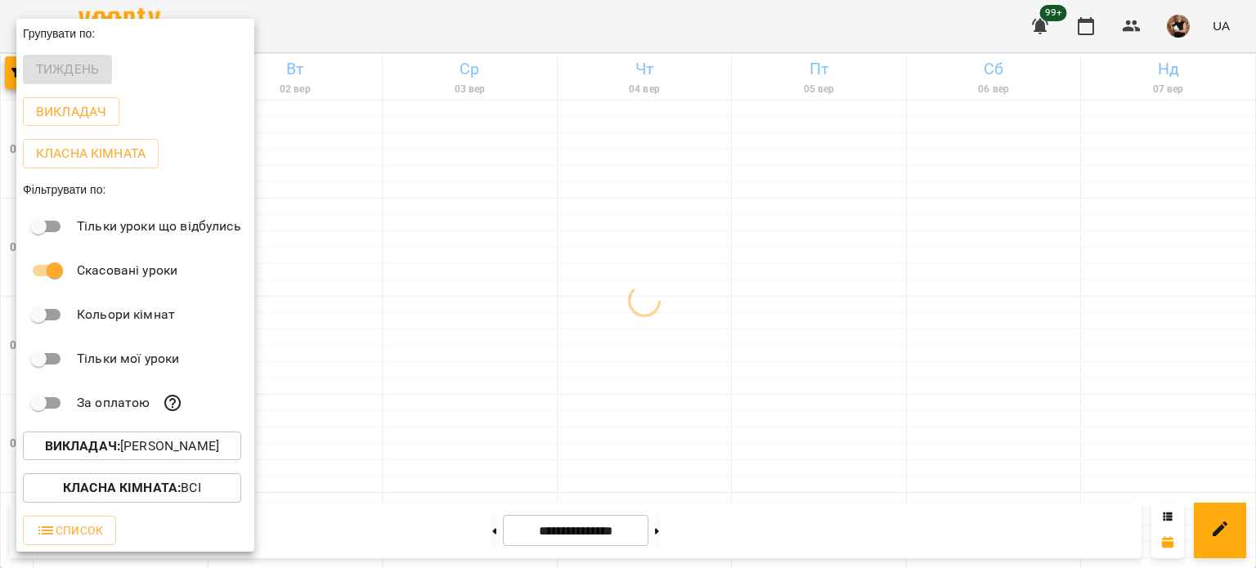
click at [977, 376] on div at bounding box center [628, 284] width 1256 height 568
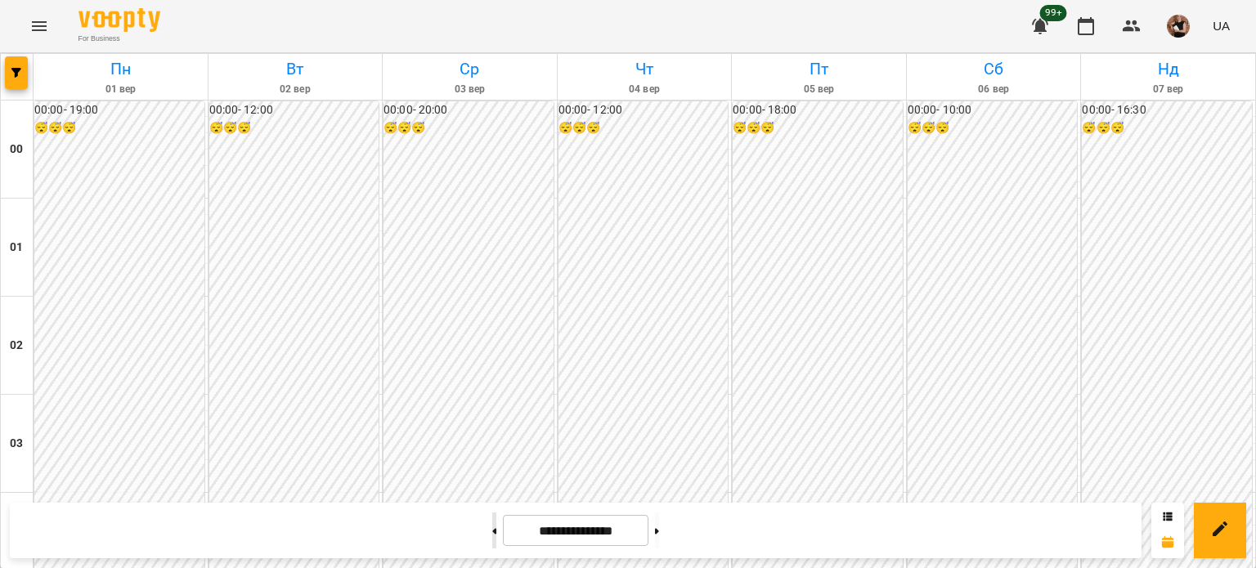
click at [492, 525] on button at bounding box center [494, 531] width 4 height 36
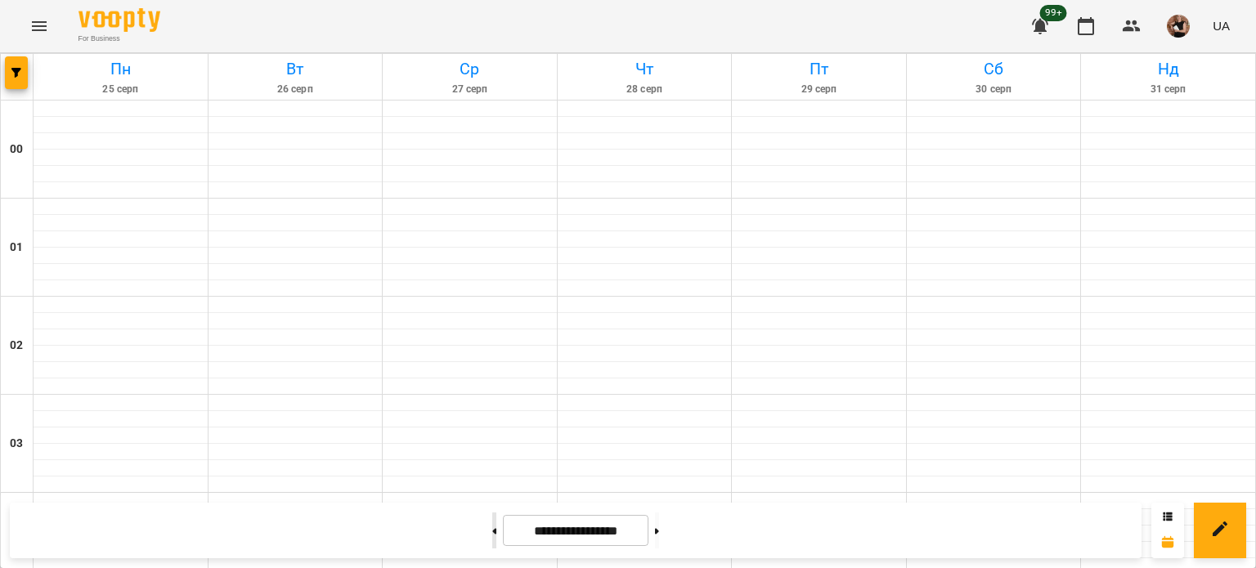
click at [492, 525] on button at bounding box center [494, 531] width 4 height 36
type input "**********"
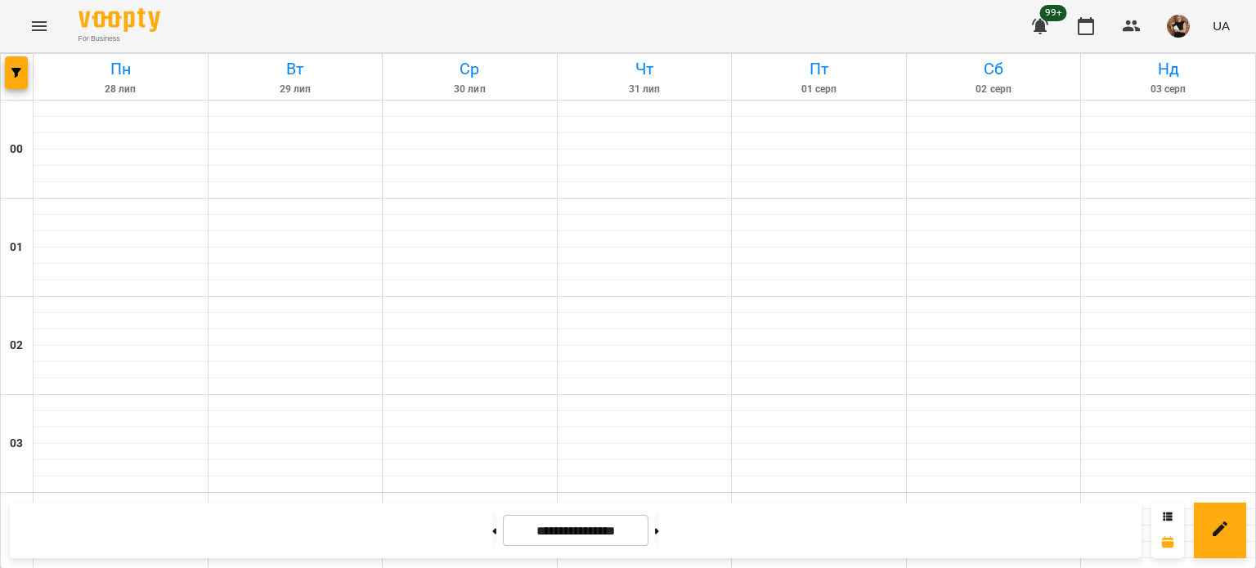
scroll to position [1960, 0]
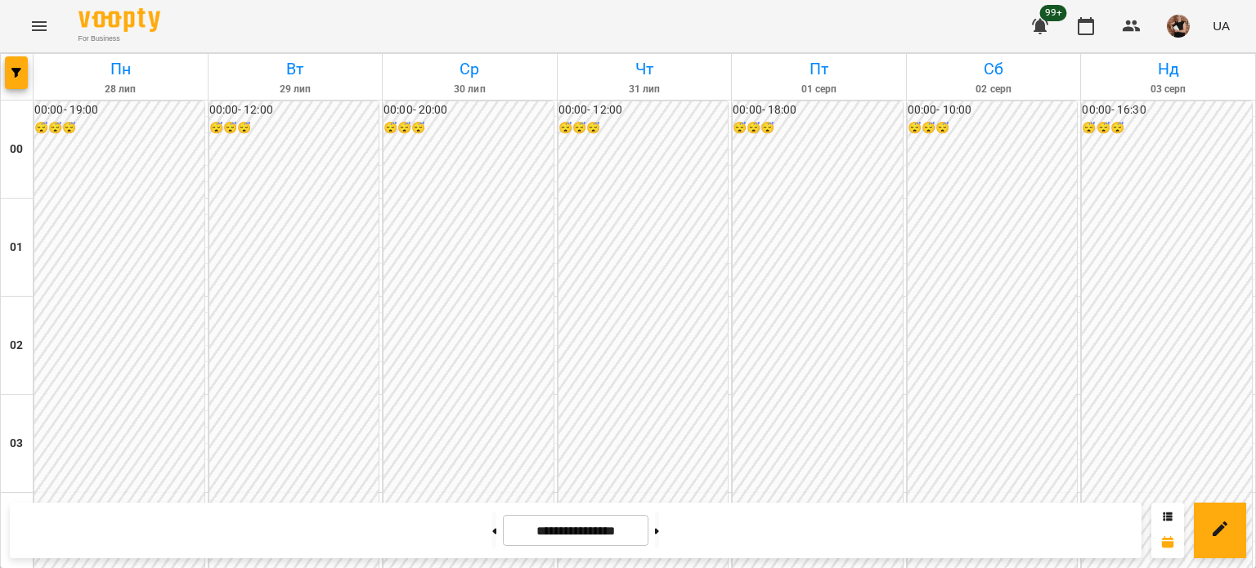
scroll to position [1390, 0]
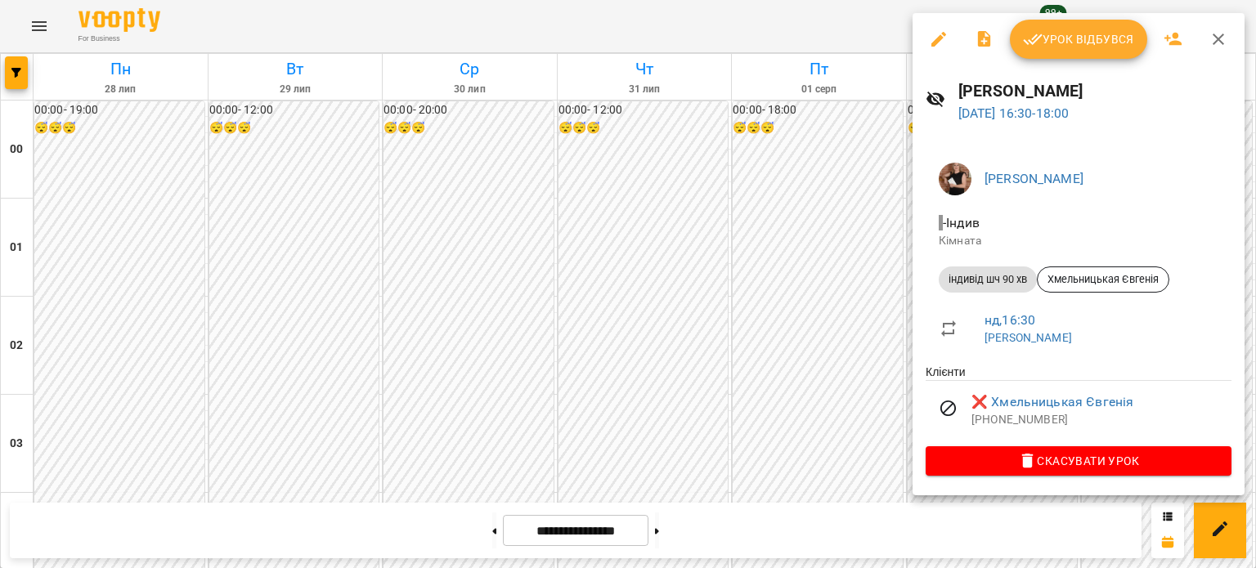
click at [1224, 44] on icon "button" at bounding box center [1219, 39] width 20 height 20
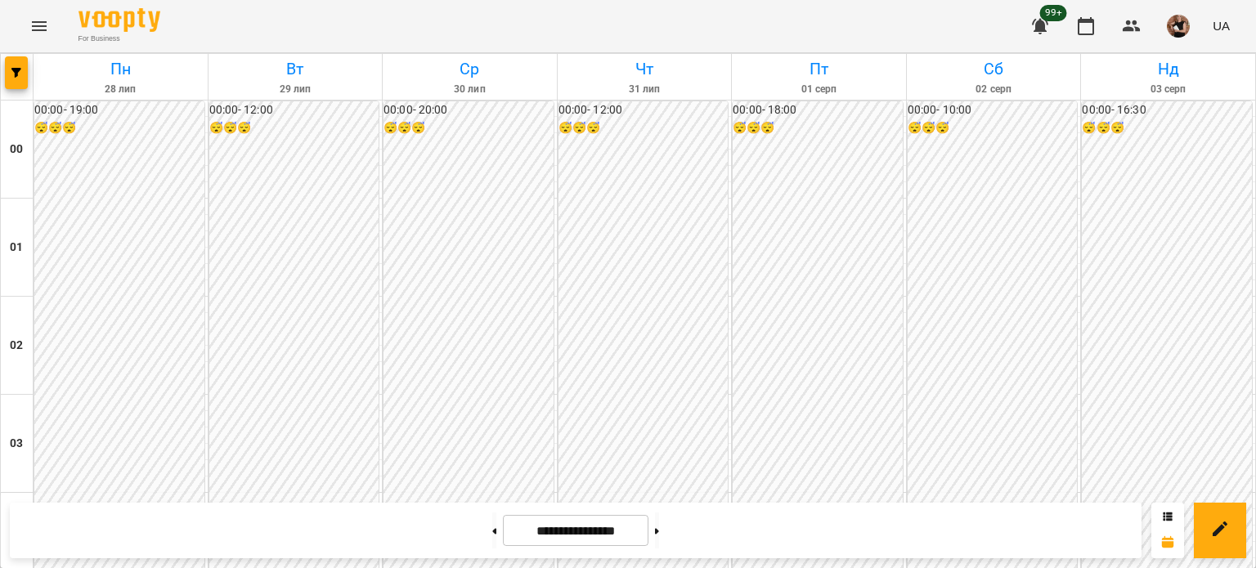
scroll to position [1960, 0]
click at [659, 543] on button at bounding box center [657, 531] width 4 height 36
click at [659, 532] on icon at bounding box center [657, 531] width 4 height 6
click at [659, 529] on button at bounding box center [657, 531] width 4 height 36
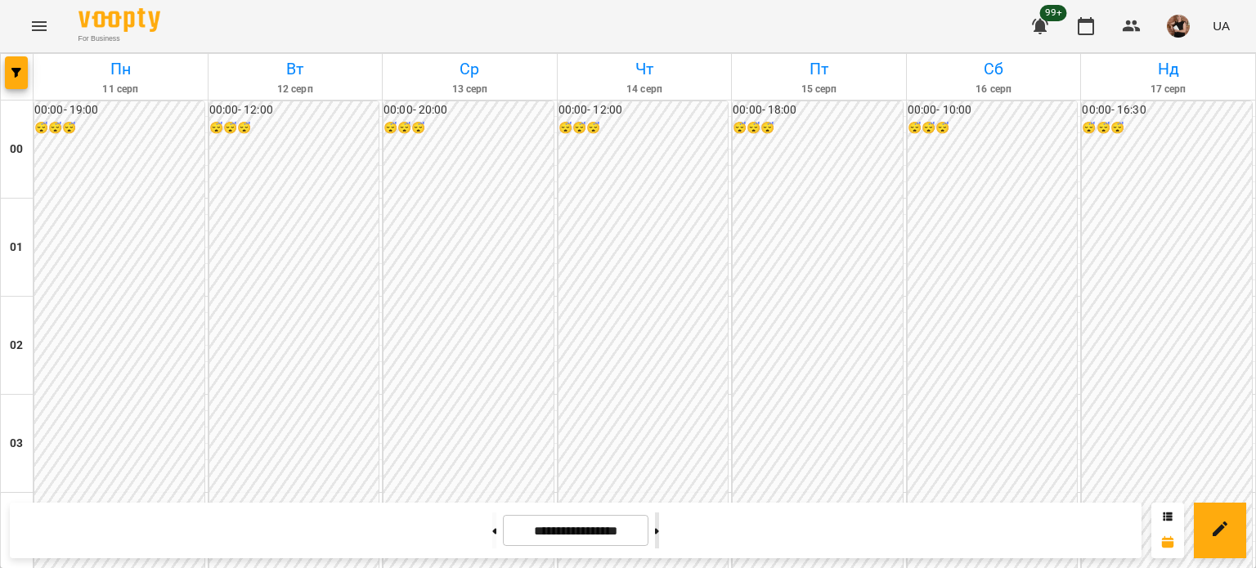
type input "**********"
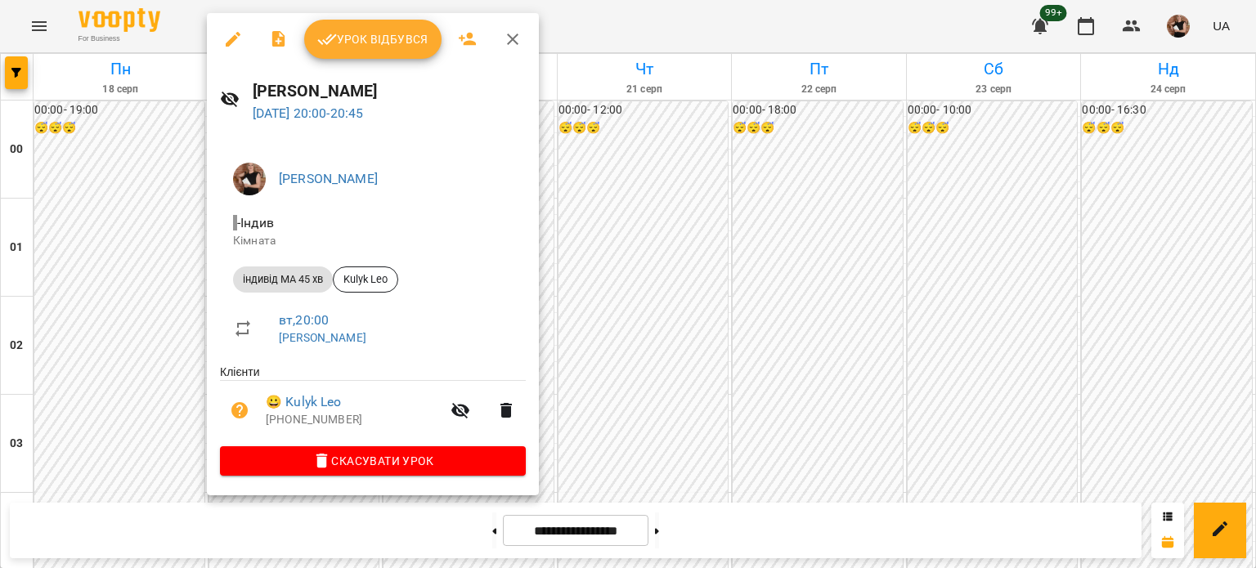
drag, startPoint x: 514, startPoint y: 33, endPoint x: 522, endPoint y: 101, distance: 68.4
click at [514, 33] on icon "button" at bounding box center [513, 39] width 20 height 20
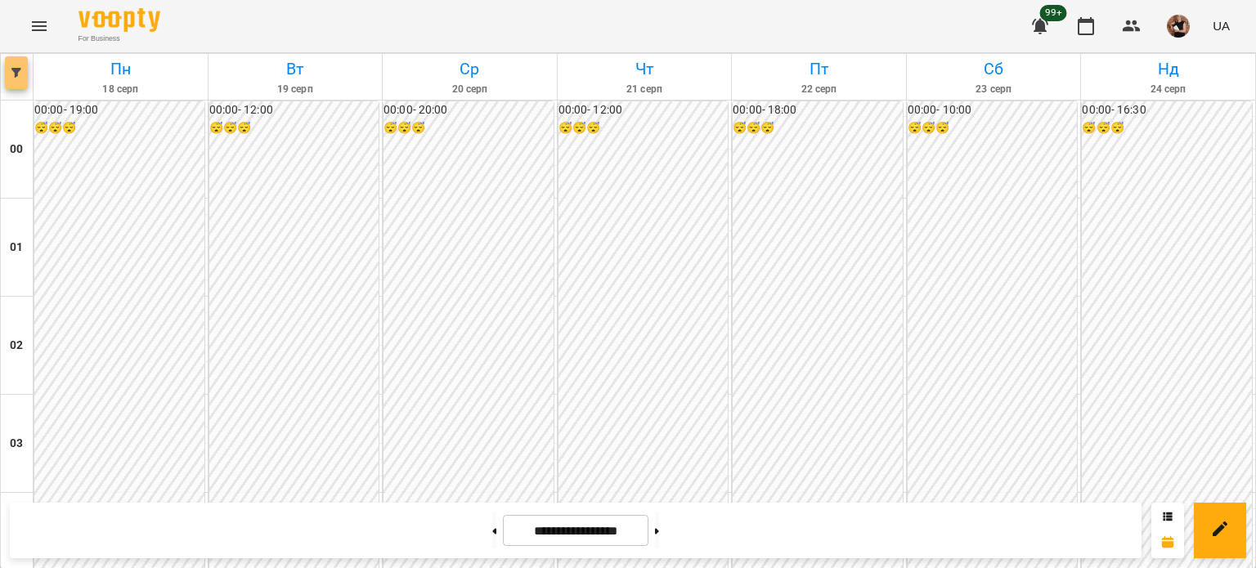
click at [6, 71] on span "button" at bounding box center [16, 73] width 23 height 10
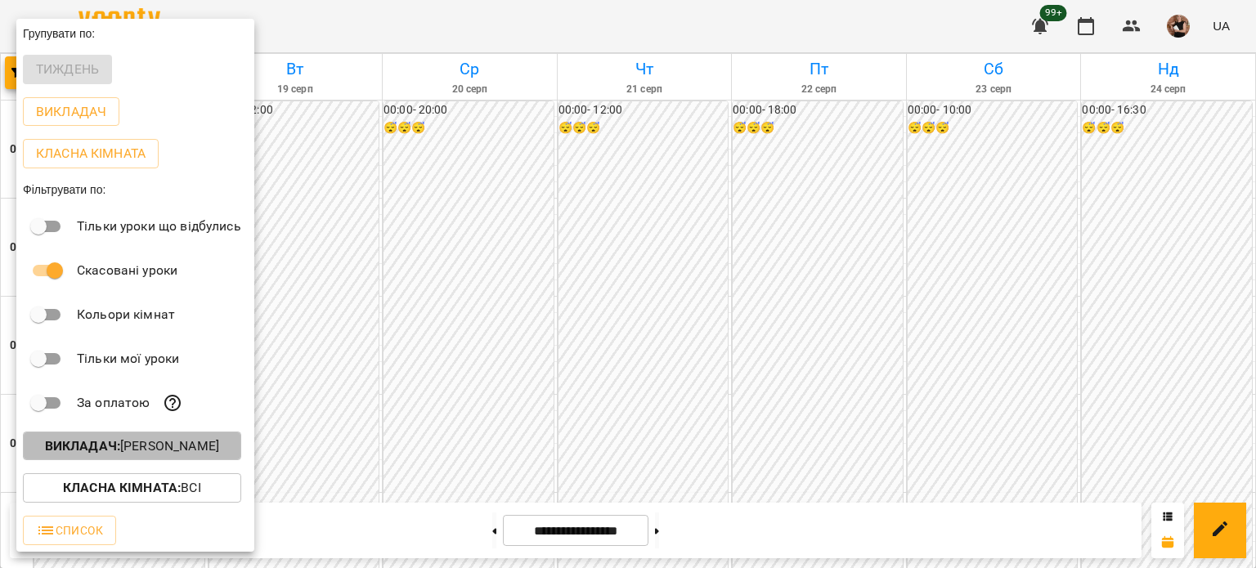
click at [115, 451] on p "Викладач : [PERSON_NAME]" at bounding box center [132, 447] width 174 height 20
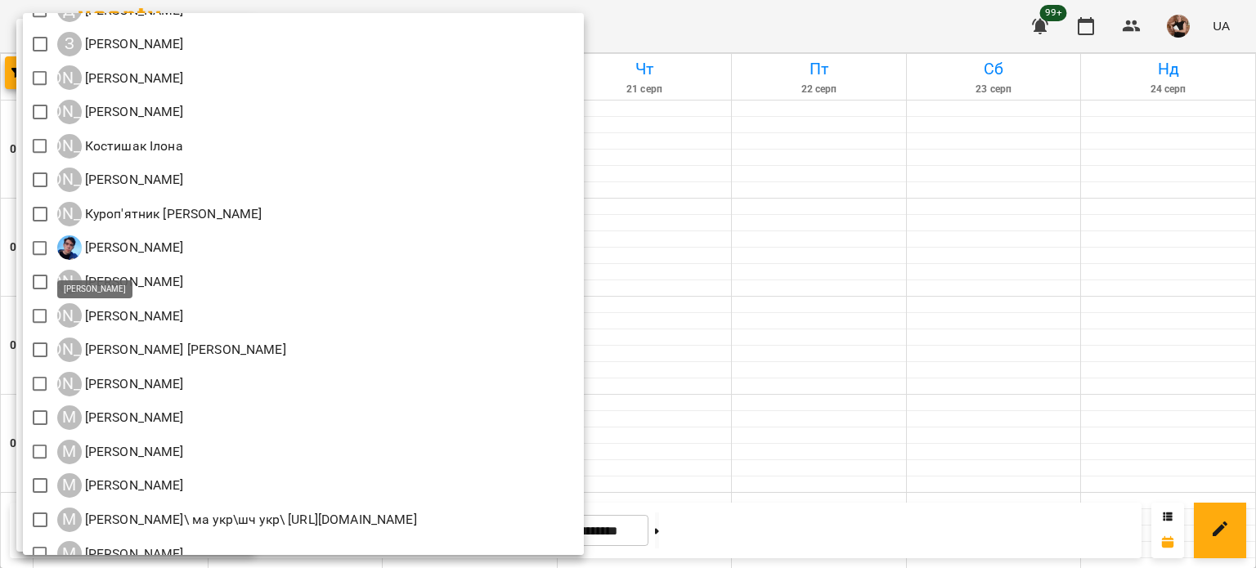
scroll to position [1063, 0]
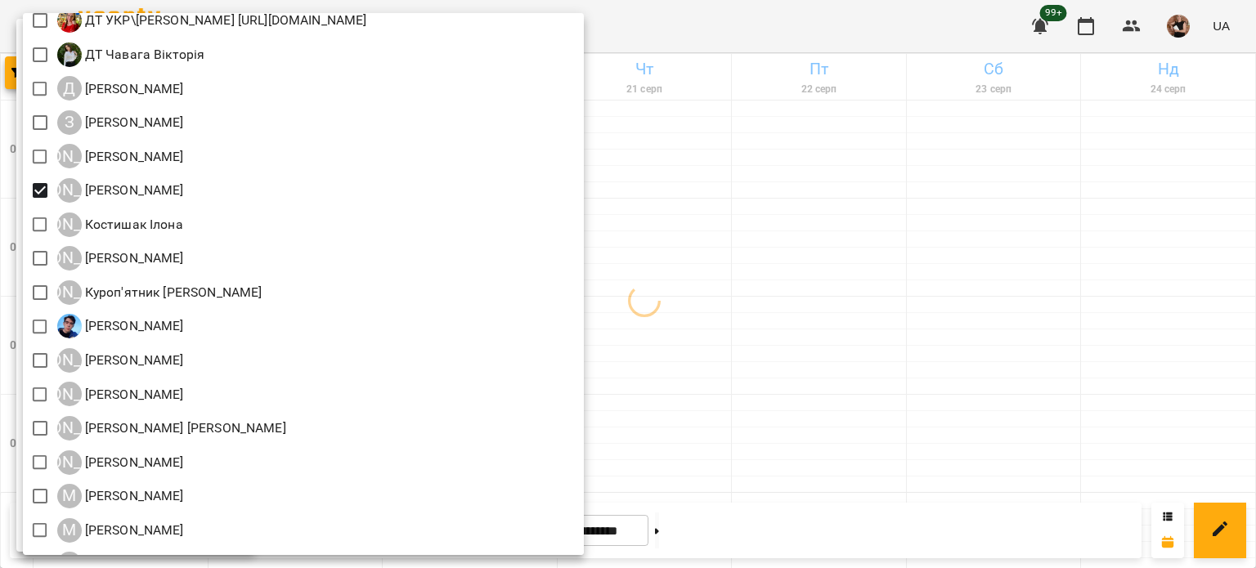
click at [1156, 271] on div at bounding box center [628, 284] width 1256 height 568
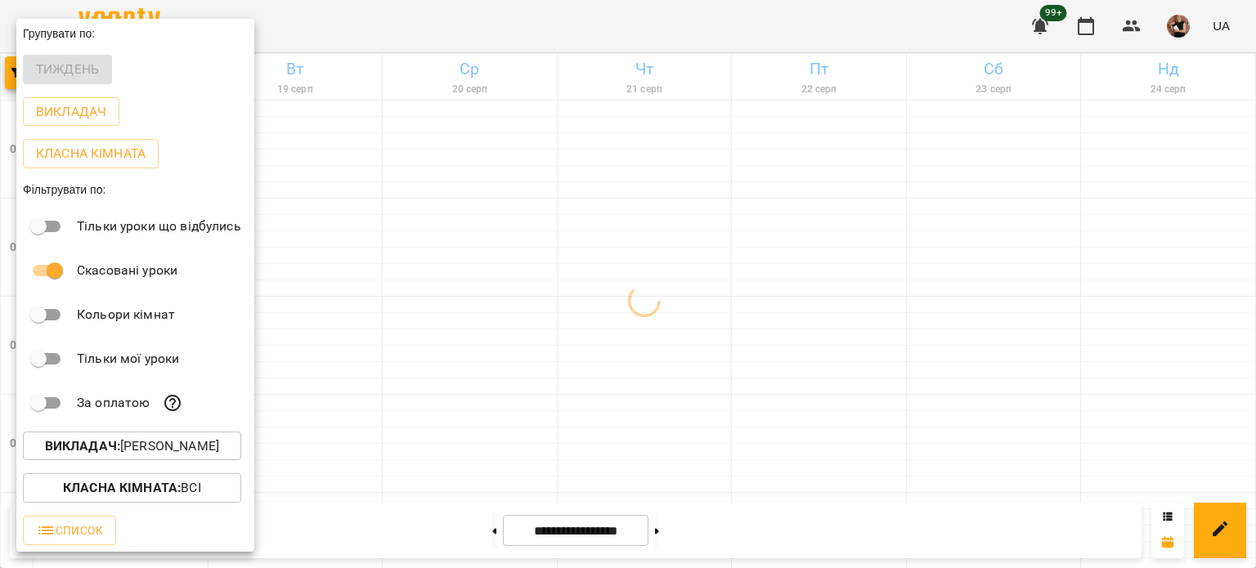
click at [1156, 271] on div at bounding box center [628, 284] width 1256 height 568
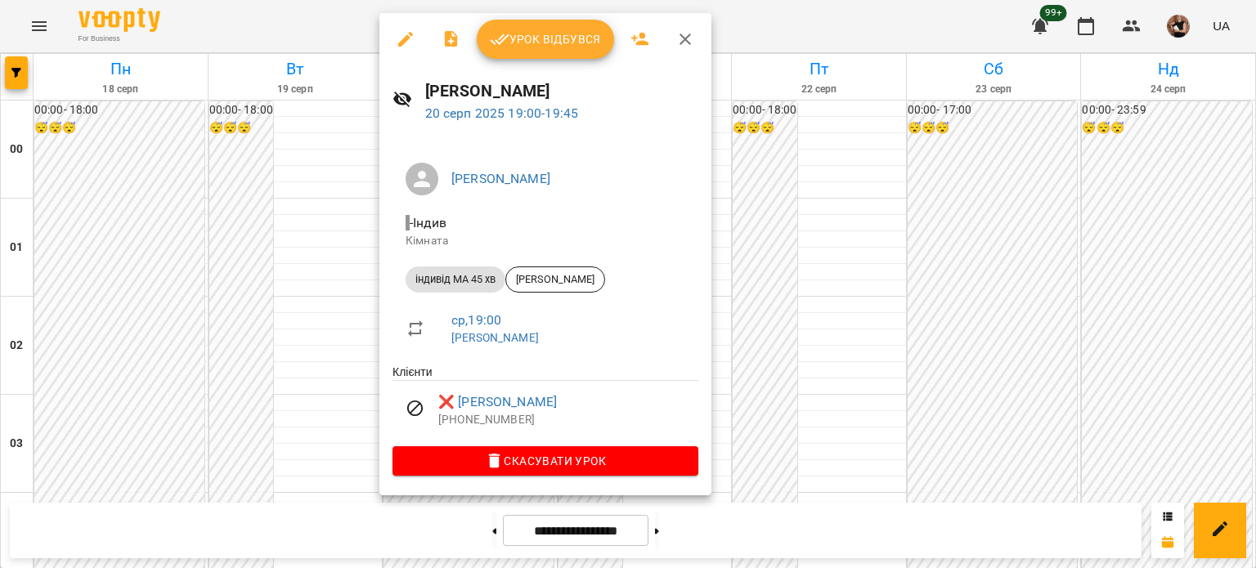
click at [682, 38] on icon "button" at bounding box center [685, 39] width 11 height 11
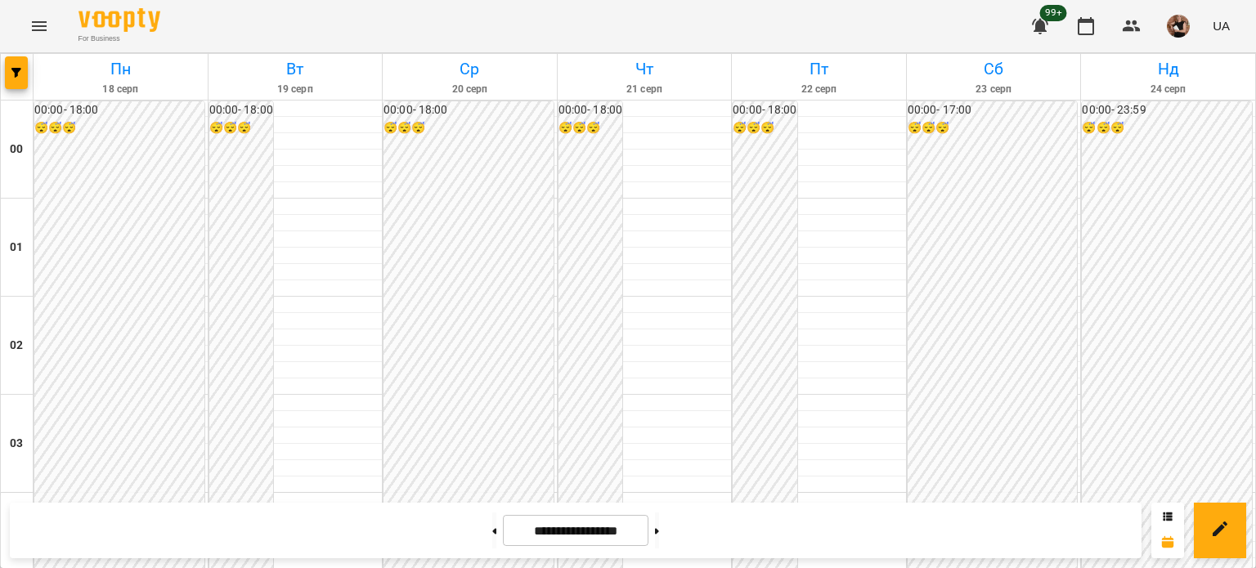
scroll to position [1881, 0]
